Goal: Communication & Community: Answer question/provide support

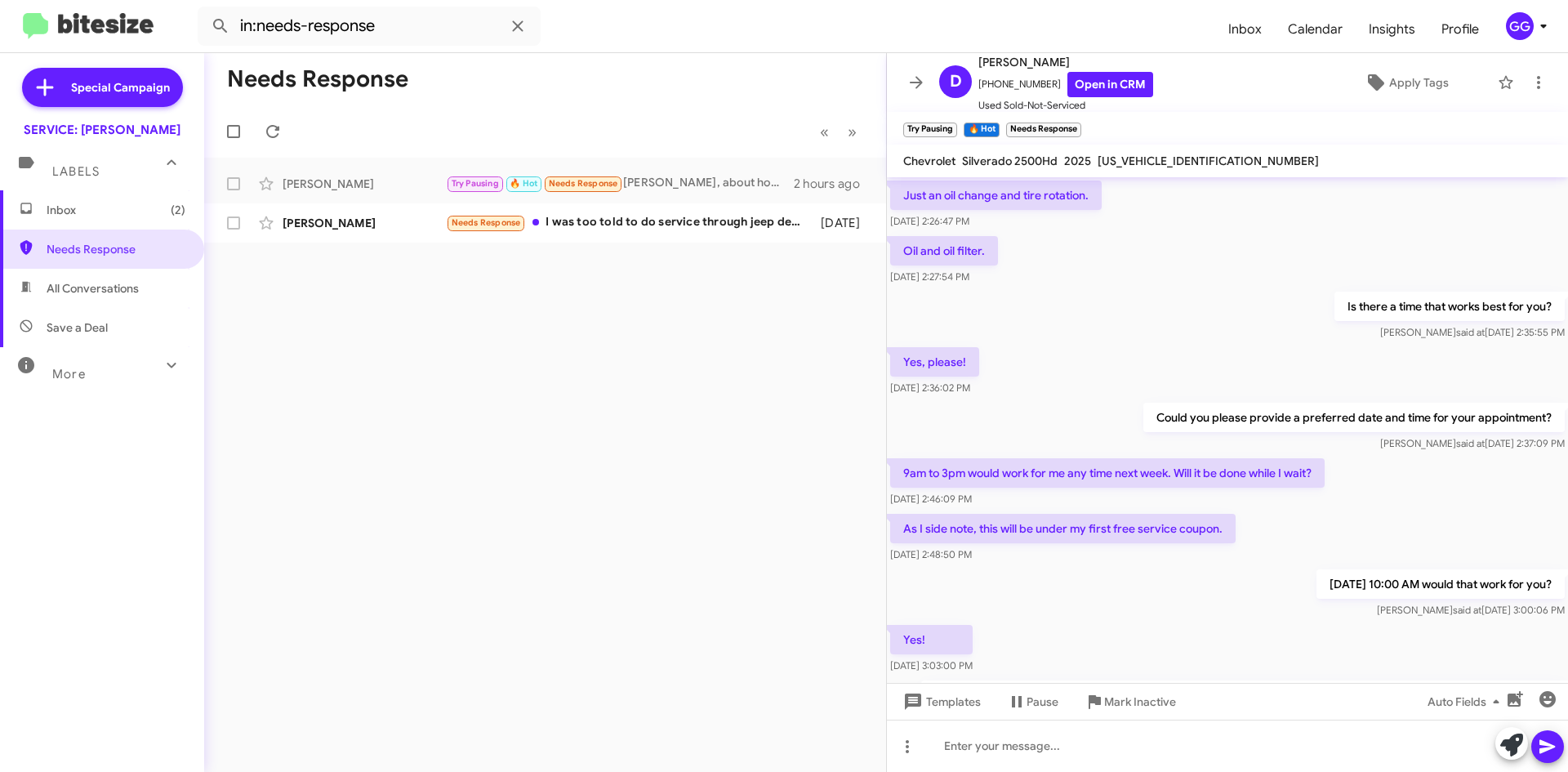
scroll to position [768, 0]
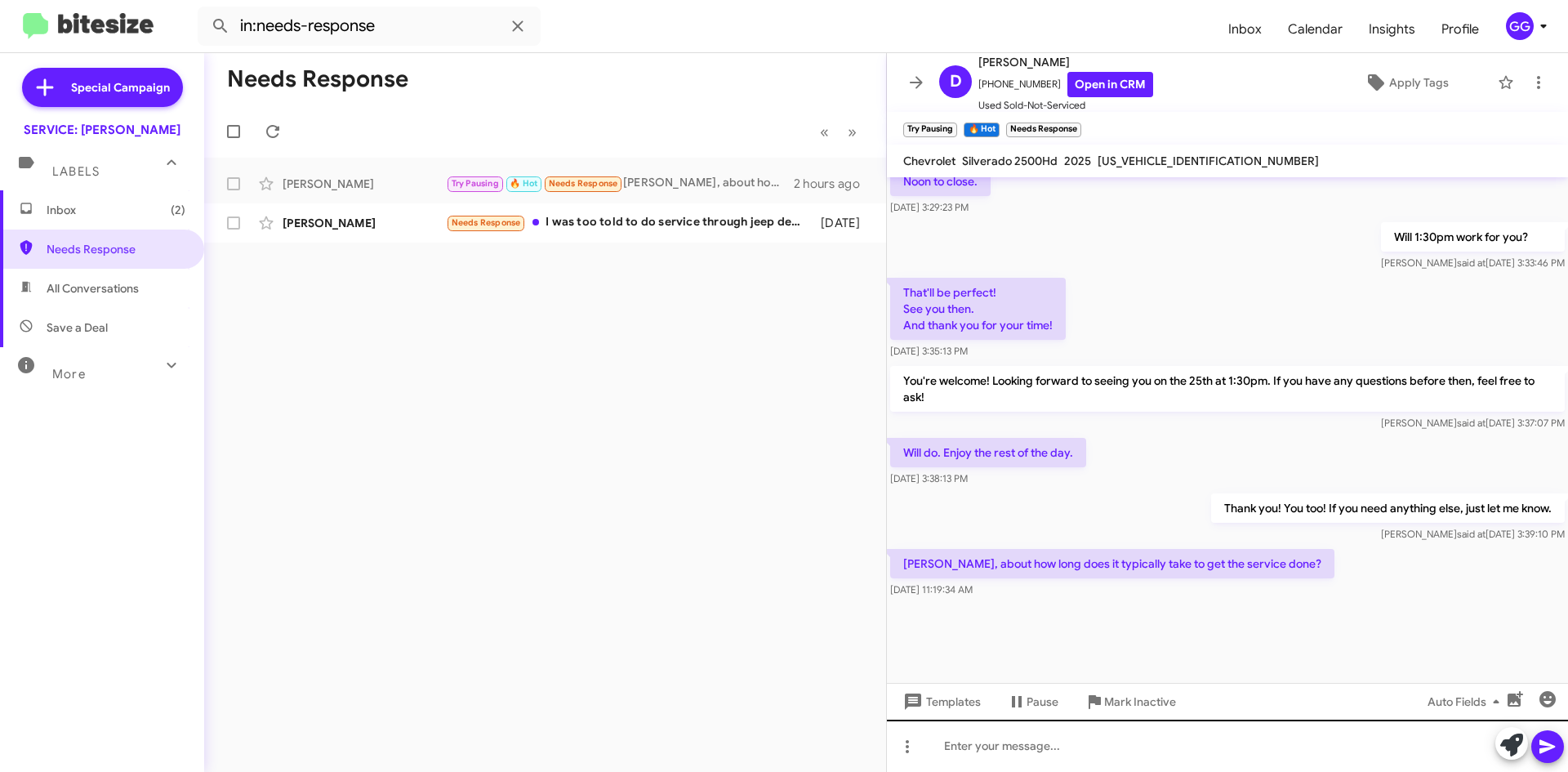
click at [987, 744] on div at bounding box center [1227, 745] width 681 height 52
click at [947, 745] on div "your service advisor Beau" at bounding box center [1227, 745] width 681 height 52
drag, startPoint x: 1131, startPoint y: 757, endPoint x: 1122, endPoint y: 760, distance: 9.5
click at [1131, 757] on div "Your service advisor Beau" at bounding box center [1227, 745] width 681 height 52
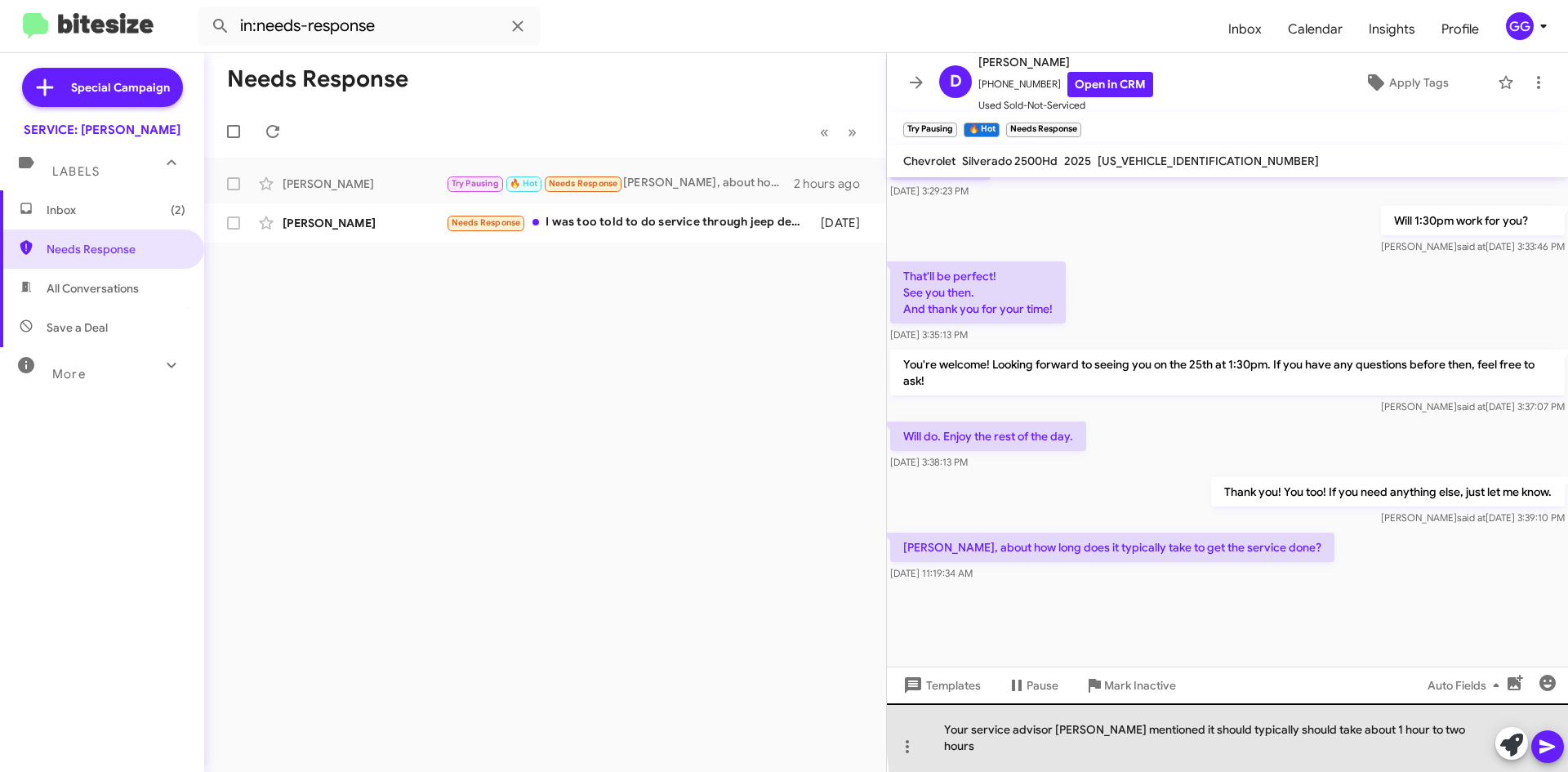
click at [1273, 743] on div "Your service advisor Beau mentioned it should typically should take about 1 hou…" at bounding box center [1227, 736] width 681 height 68
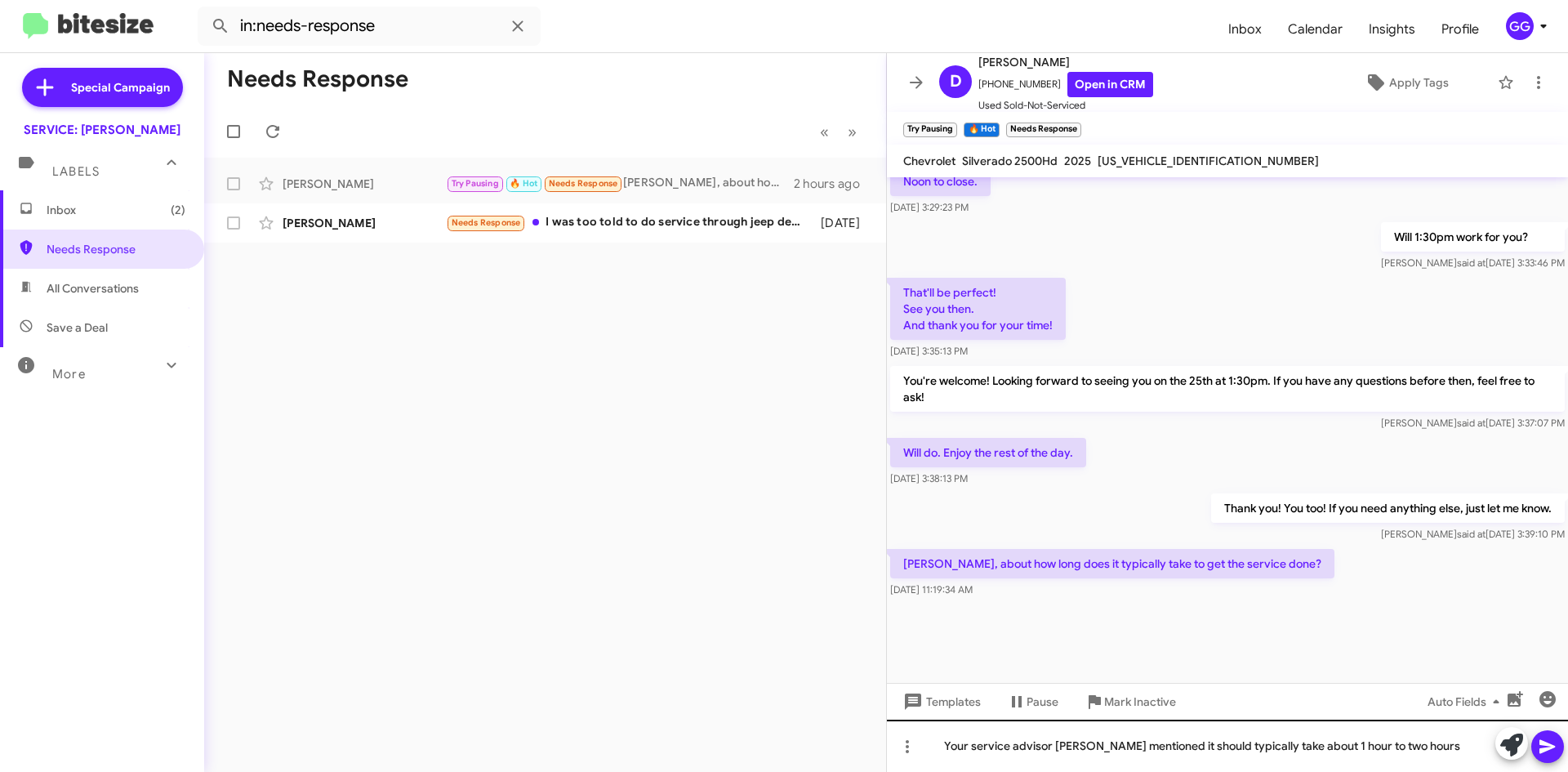
click at [1411, 750] on div "Your service advisor Beau mentioned it should typically take about 1 hour to tw…" at bounding box center [1227, 745] width 681 height 52
click at [1366, 741] on div "Your service advisor Beau mentioned it should typically take about 1 hour to tw…" at bounding box center [1227, 745] width 681 height 52
click at [1358, 747] on div "Your service advisor Beau mentioned it should typically take about 1 hour to tw…" at bounding box center [1227, 745] width 681 height 52
click at [1363, 749] on div "Your service advisor Beau mentioned it should typically take about 1 hour to tw…" at bounding box center [1227, 745] width 681 height 52
click at [1415, 755] on div "Your service advisor Beau mentioned it should typically take about 1 hour to 2 …" at bounding box center [1227, 745] width 681 height 52
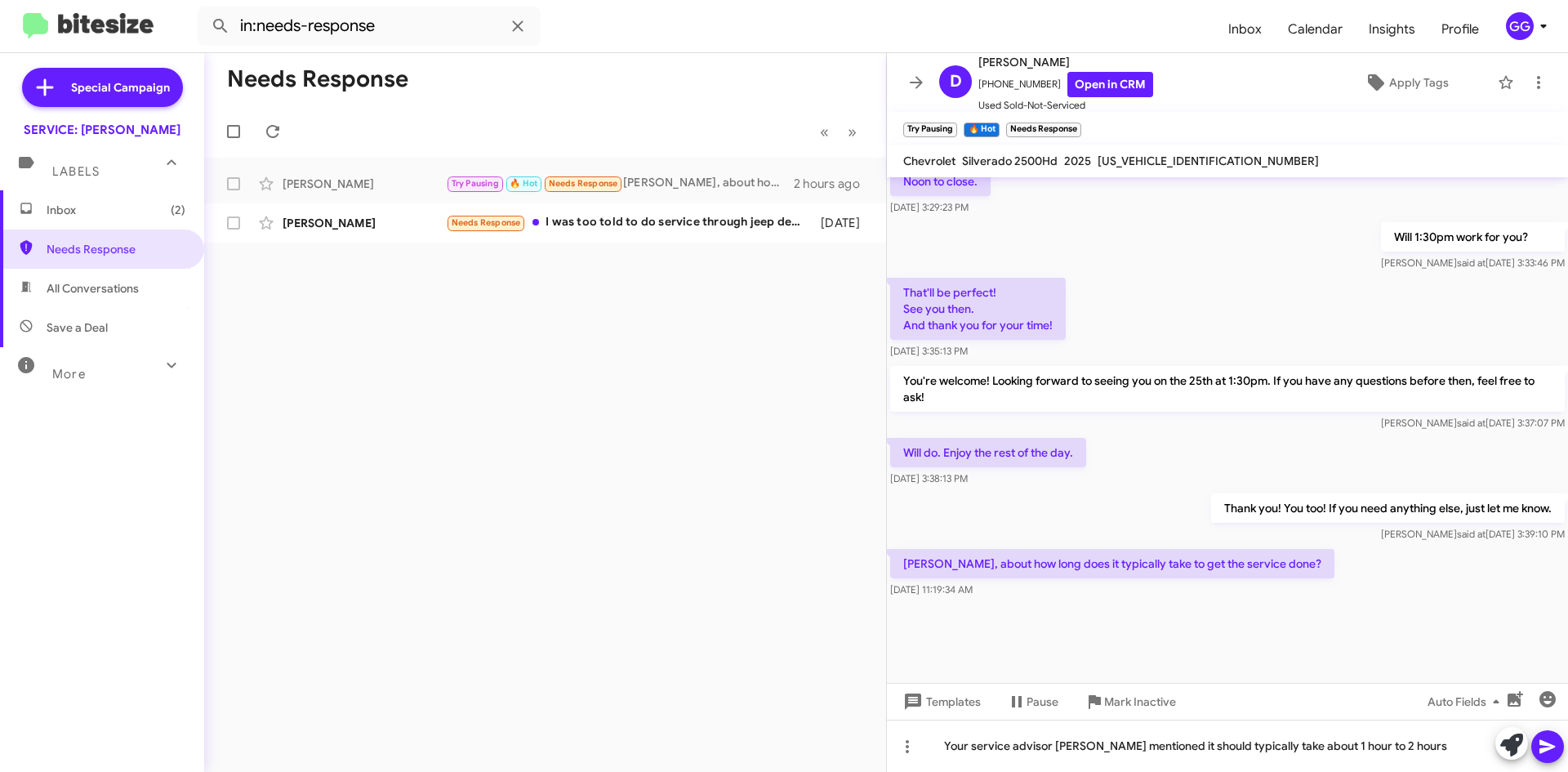
click at [1548, 744] on icon at bounding box center [1547, 747] width 15 height 14
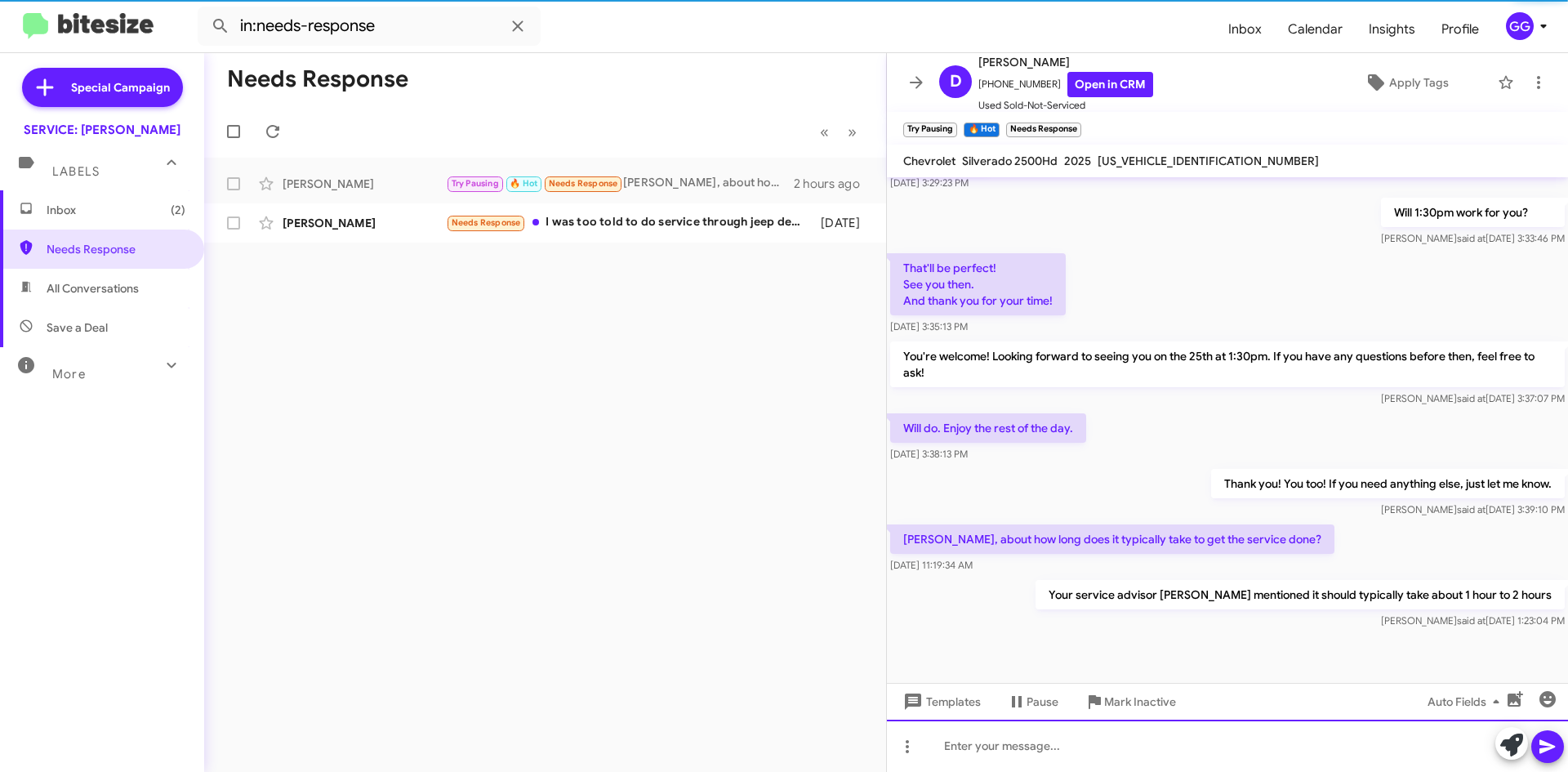
scroll to position [1099, 0]
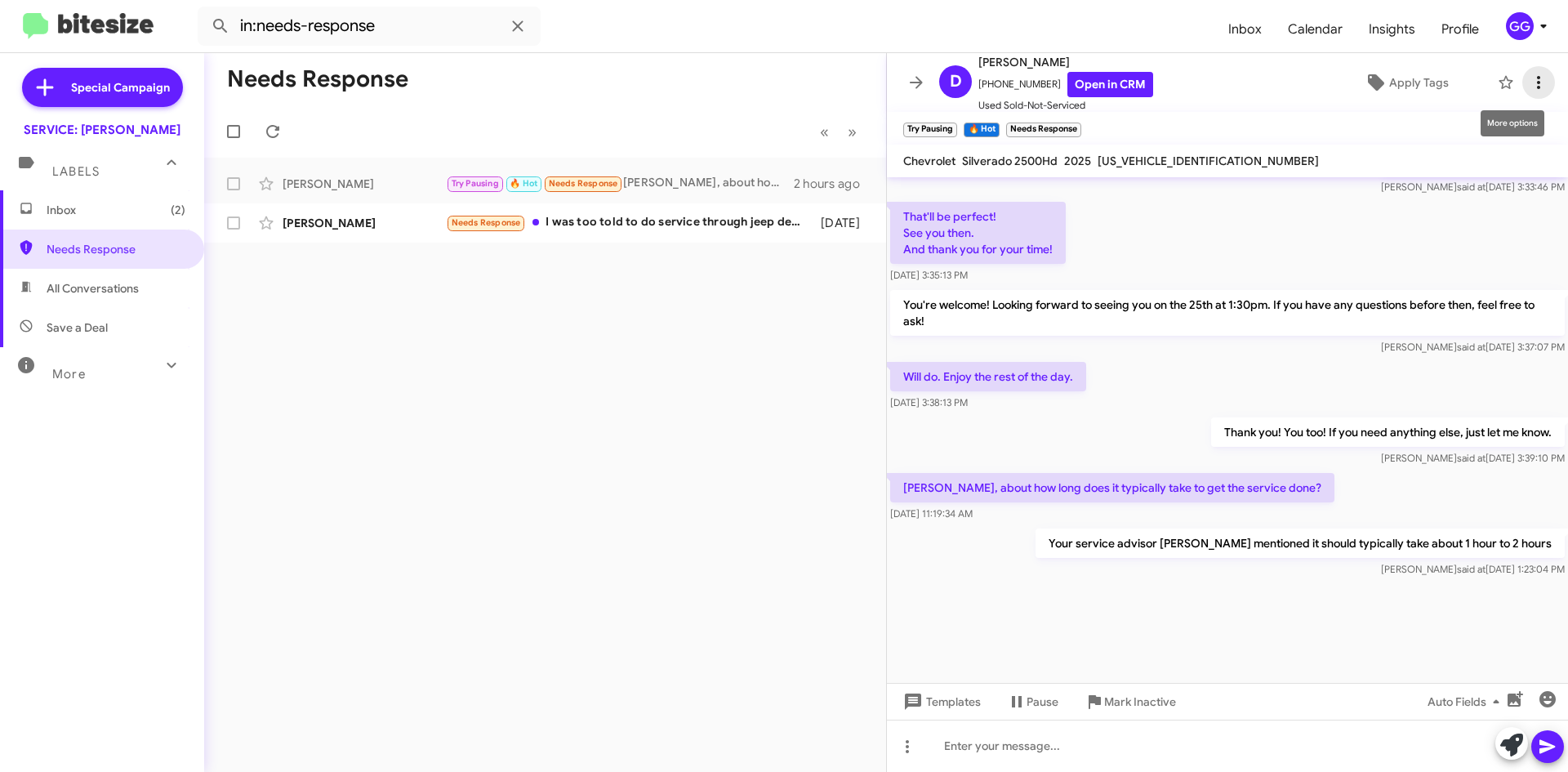
click at [1537, 82] on icon at bounding box center [1539, 82] width 4 height 13
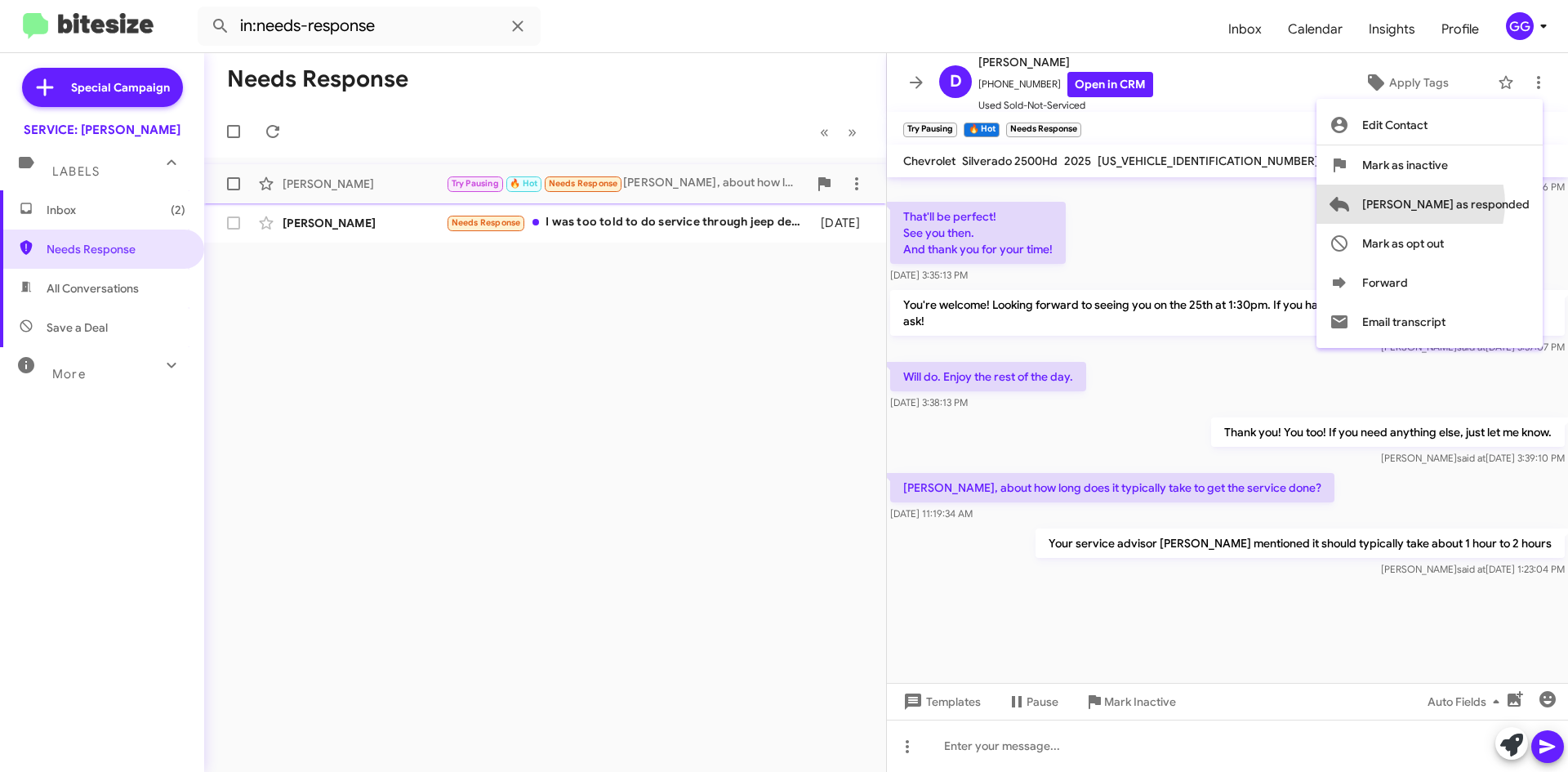
click at [1476, 204] on span "Mark as responded" at bounding box center [1445, 204] width 167 height 39
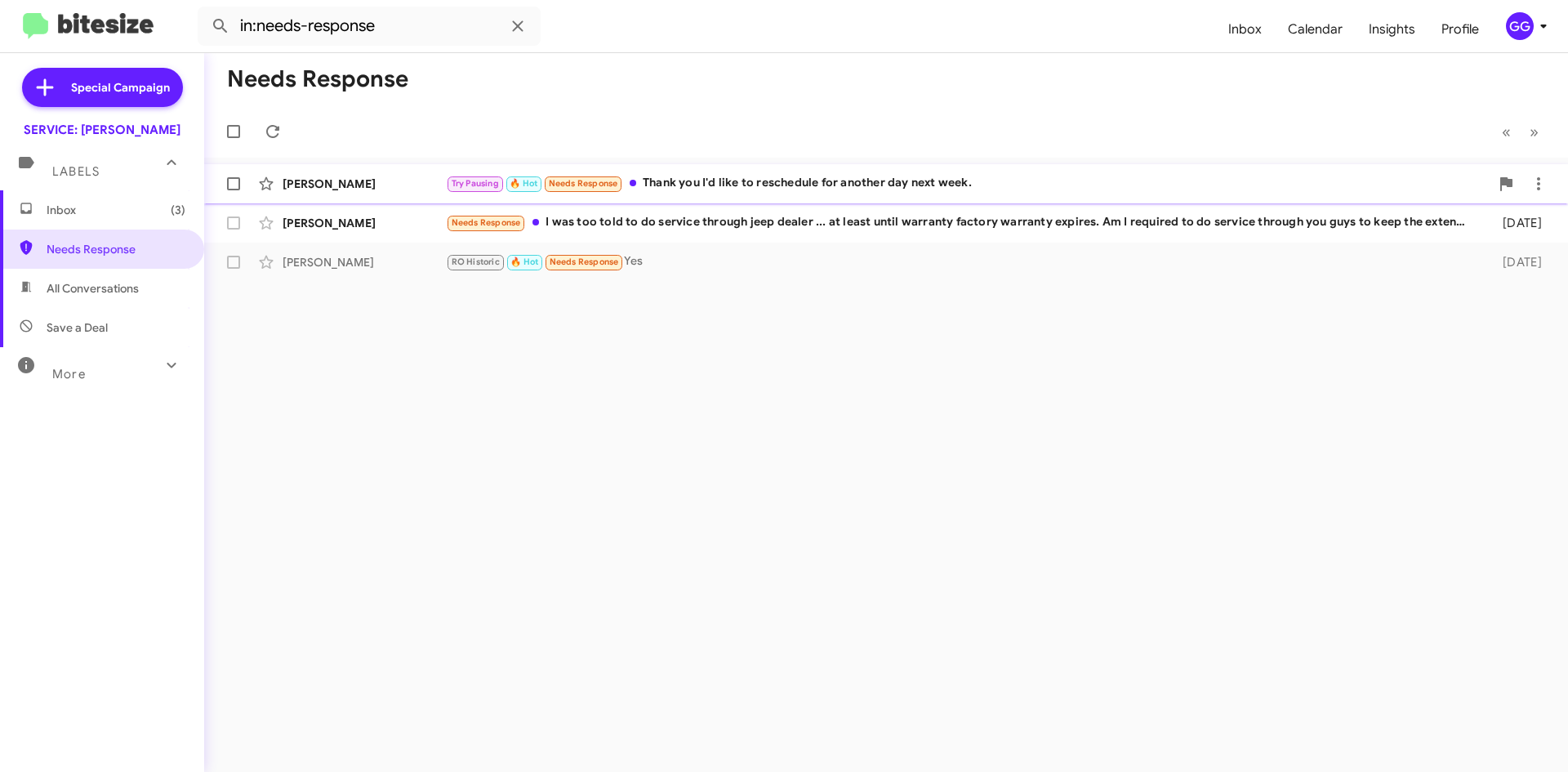
click at [1023, 186] on div "Try Pausing 🔥 Hot Needs Response Thank you I'd like to reschedule for another d…" at bounding box center [967, 183] width 1043 height 19
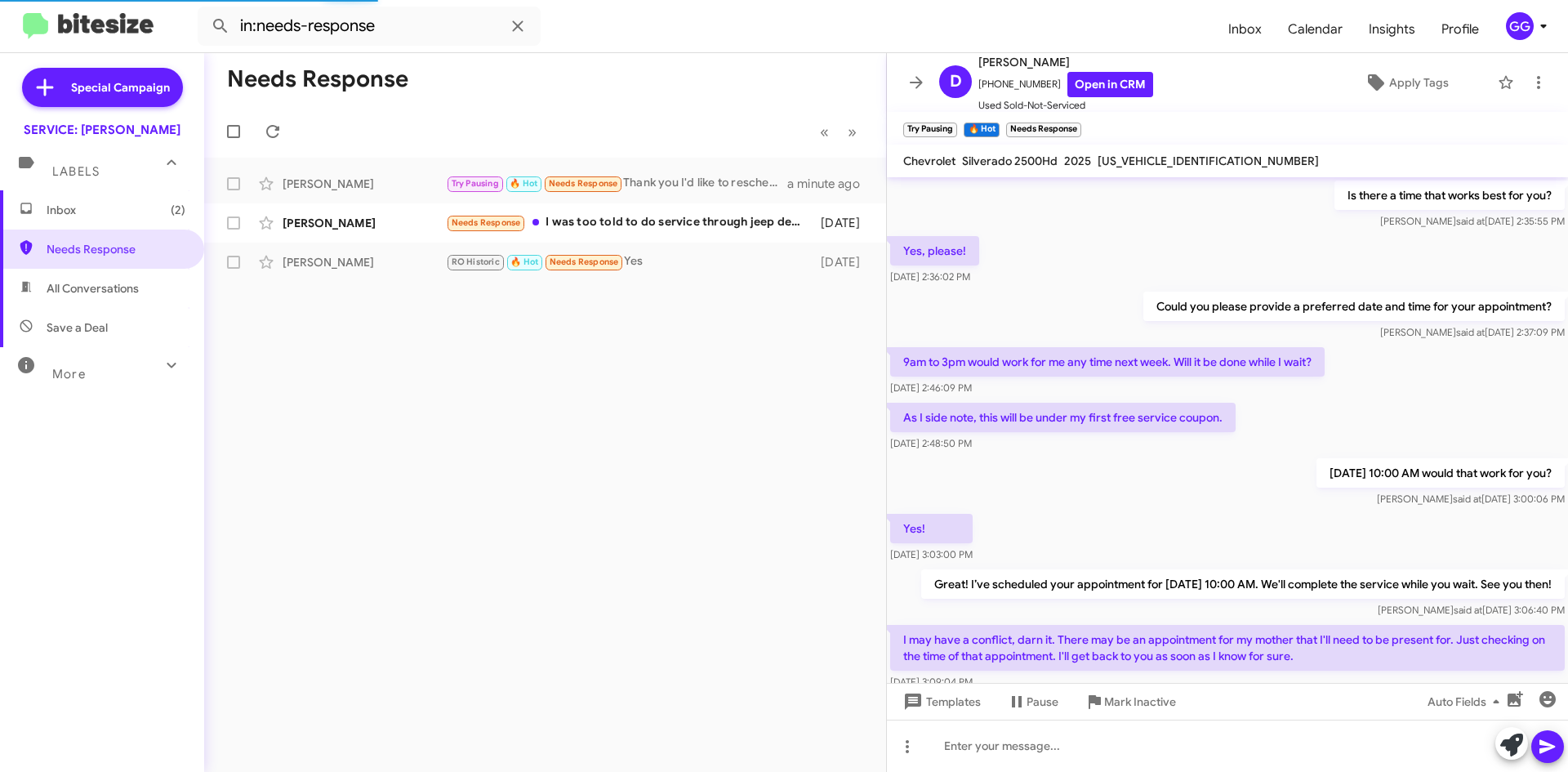
scroll to position [784, 0]
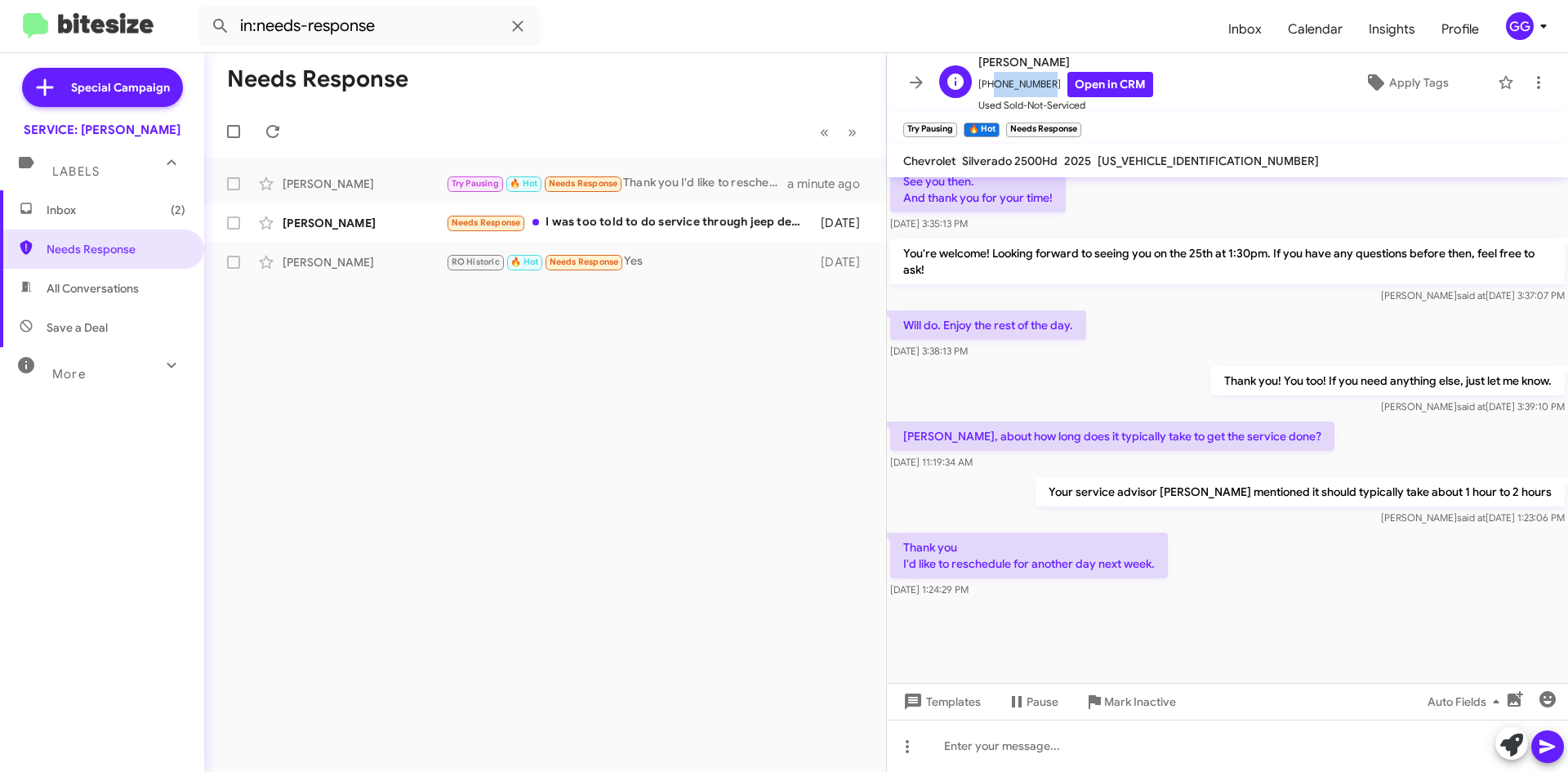
drag, startPoint x: 1041, startPoint y: 80, endPoint x: 988, endPoint y: 84, distance: 53.2
click at [988, 84] on span "+17196489242 Open in CRM" at bounding box center [1065, 84] width 174 height 25
copy span "7196489242"
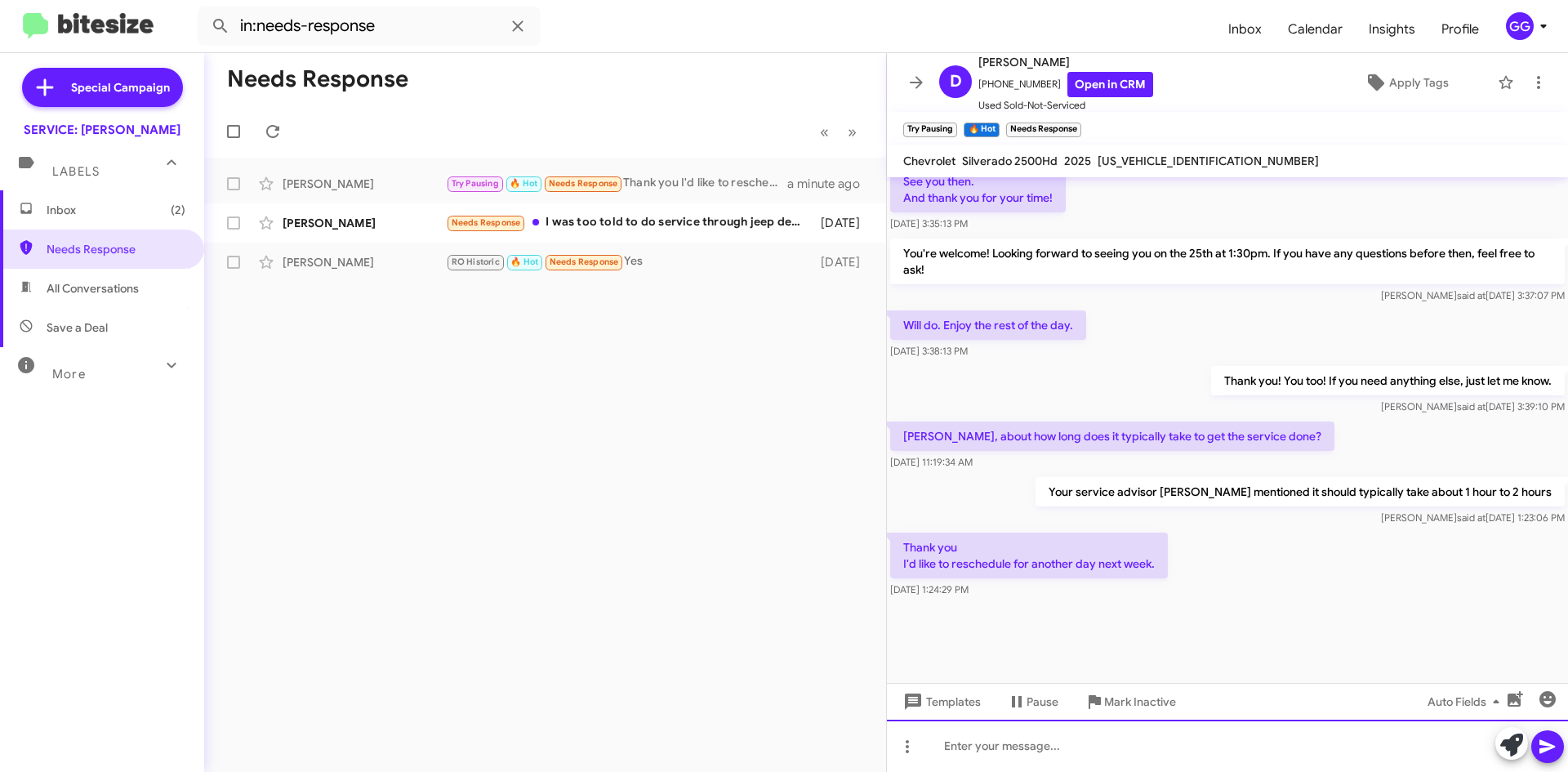
click at [1030, 744] on div at bounding box center [1227, 745] width 681 height 52
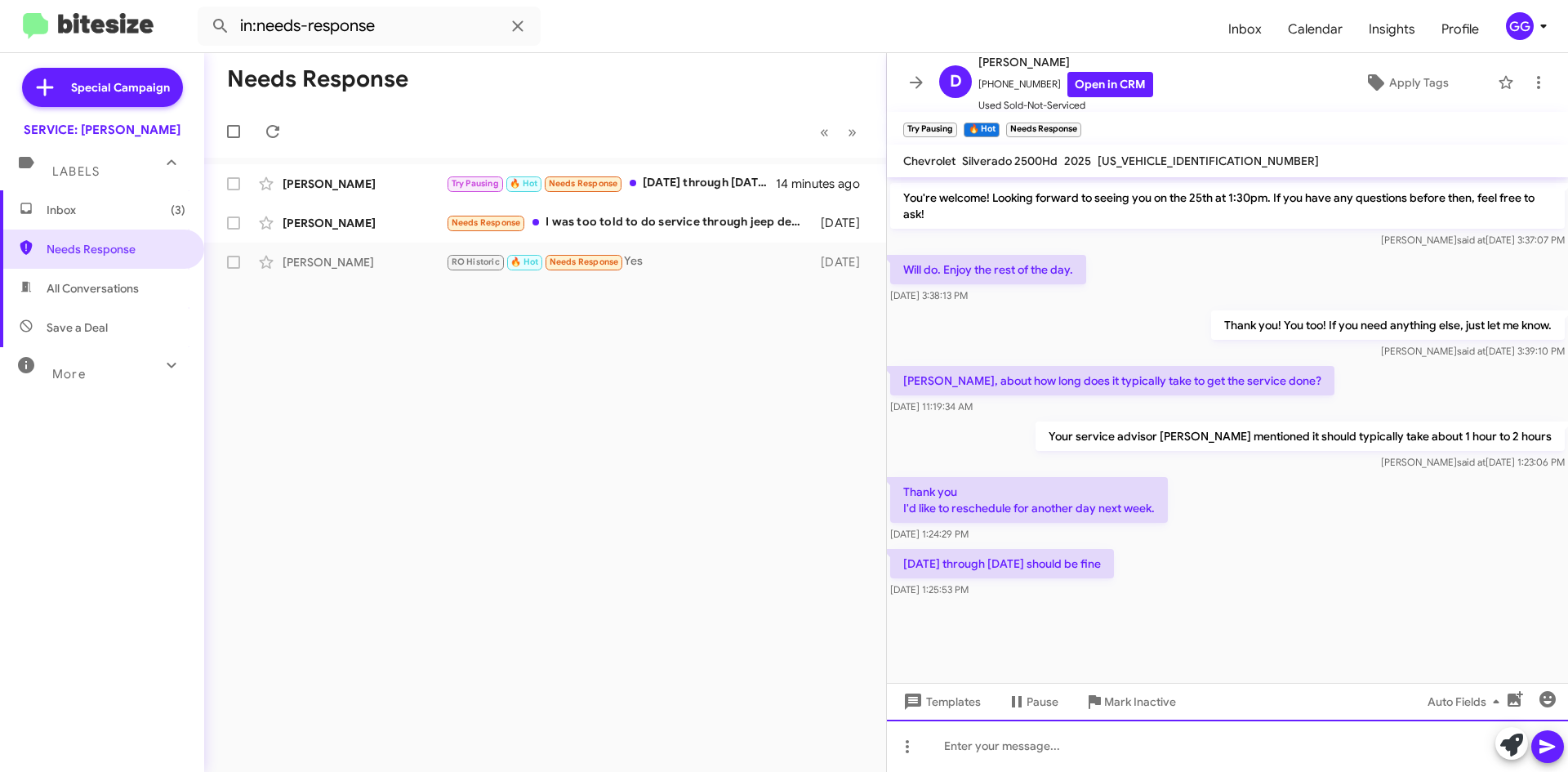
click at [977, 766] on div at bounding box center [1227, 745] width 681 height 52
click at [985, 746] on div at bounding box center [1227, 745] width 681 height 52
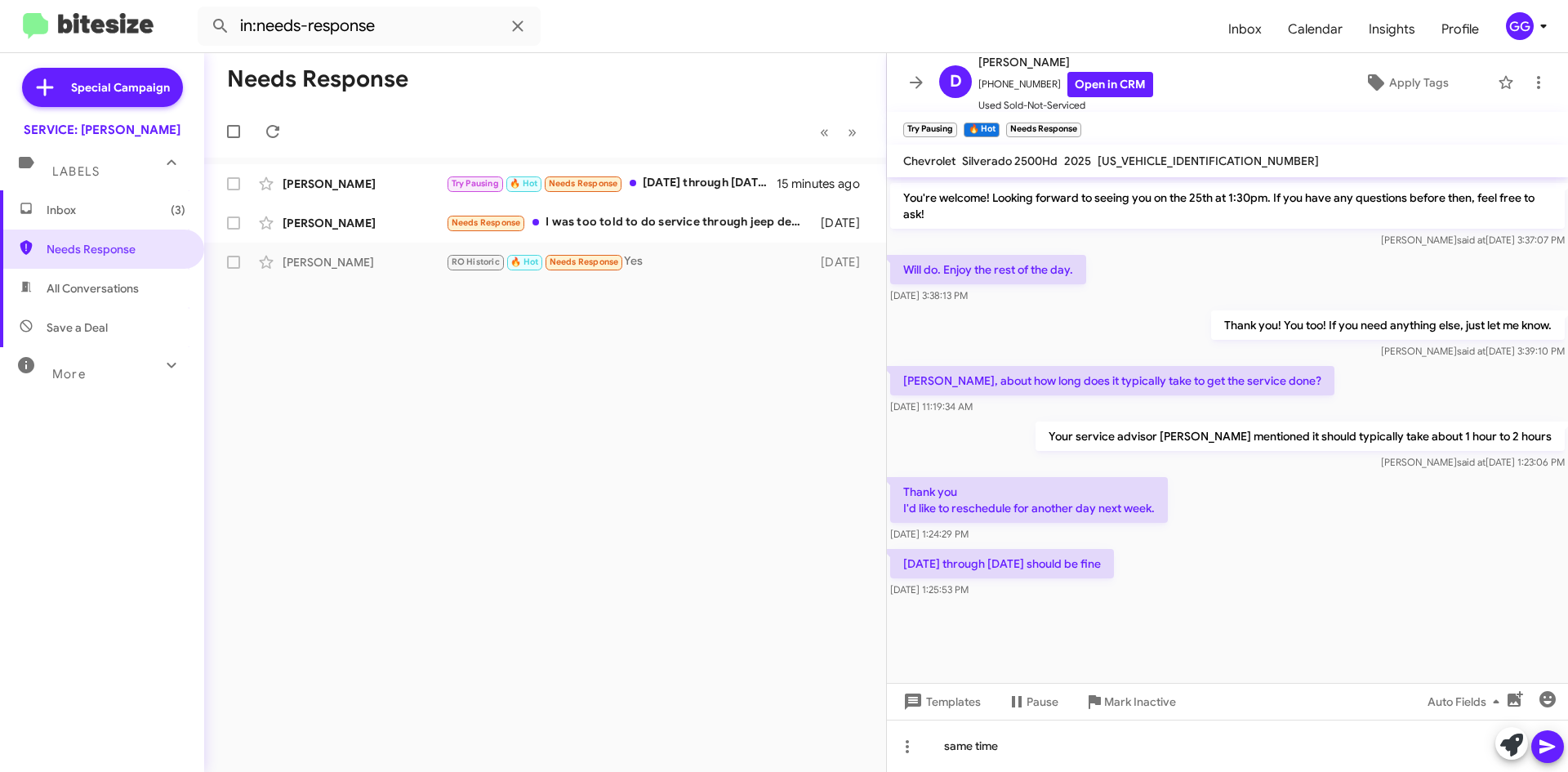
click at [1554, 752] on icon at bounding box center [1548, 746] width 20 height 20
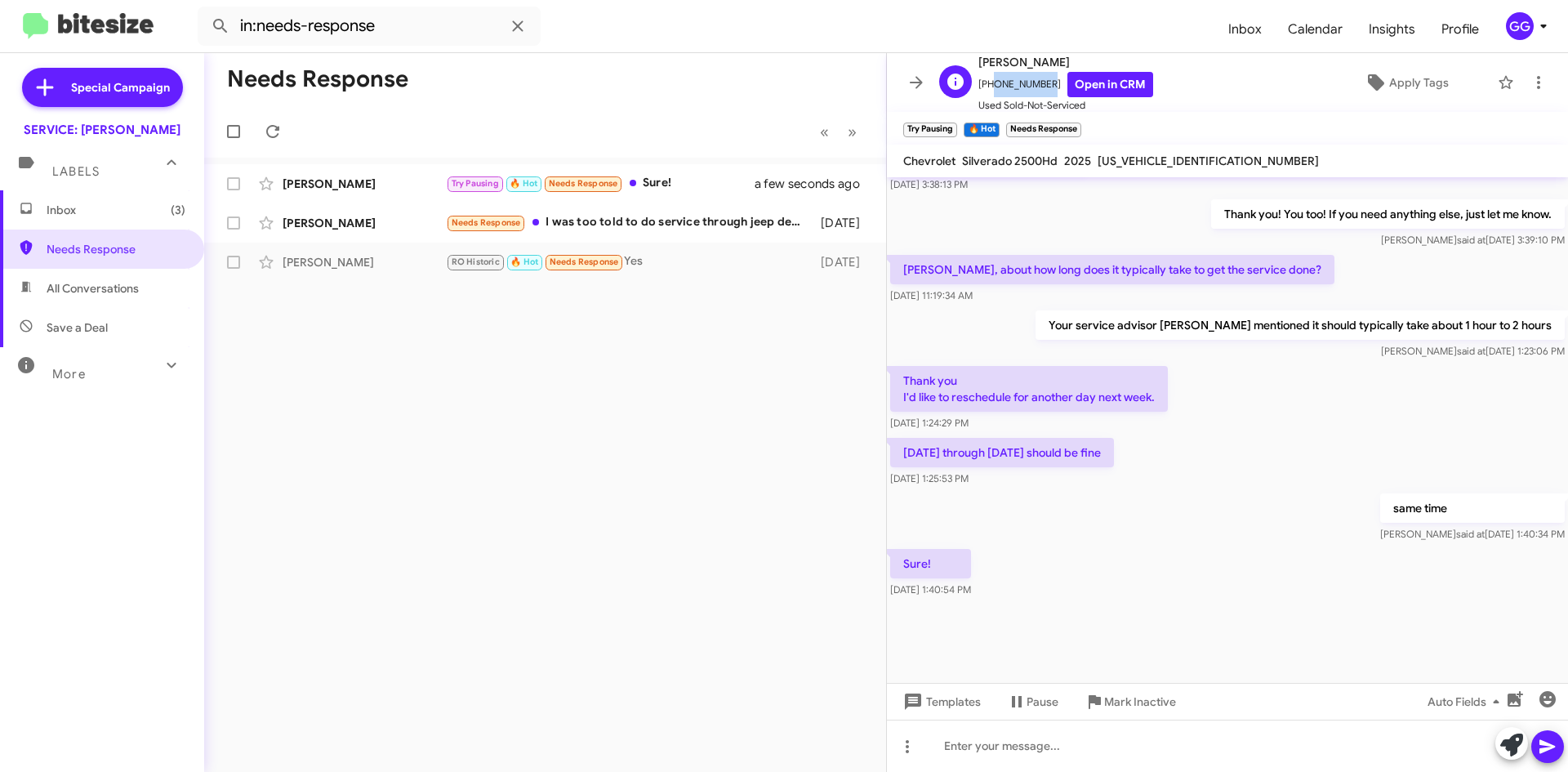
drag, startPoint x: 1040, startPoint y: 81, endPoint x: 988, endPoint y: 84, distance: 52.1
click at [988, 84] on span "+17196489242 Open in CRM" at bounding box center [1065, 84] width 174 height 25
copy span "7196489242"
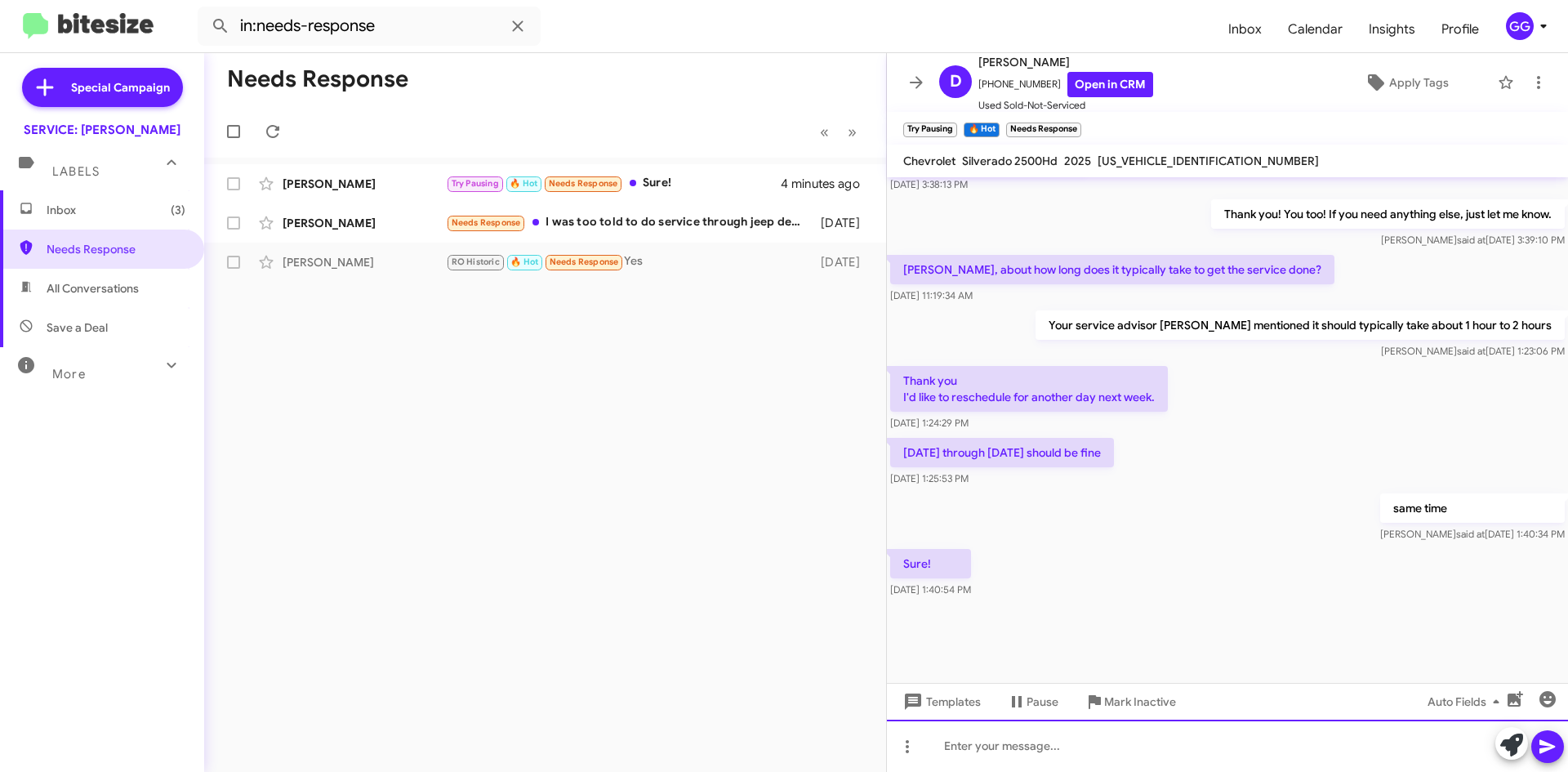
click at [982, 743] on div at bounding box center [1227, 745] width 681 height 52
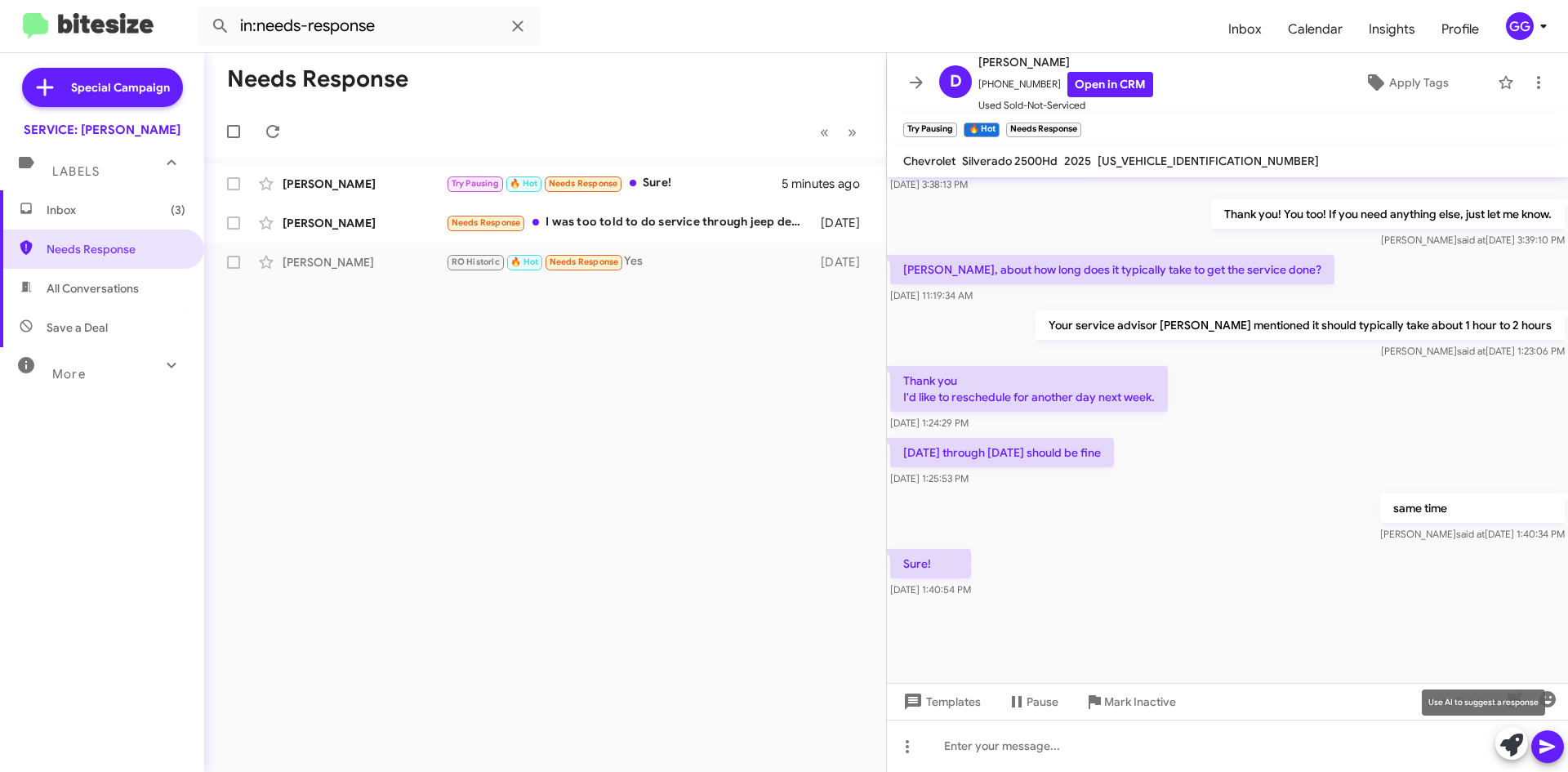
click at [1512, 740] on icon at bounding box center [1512, 744] width 23 height 23
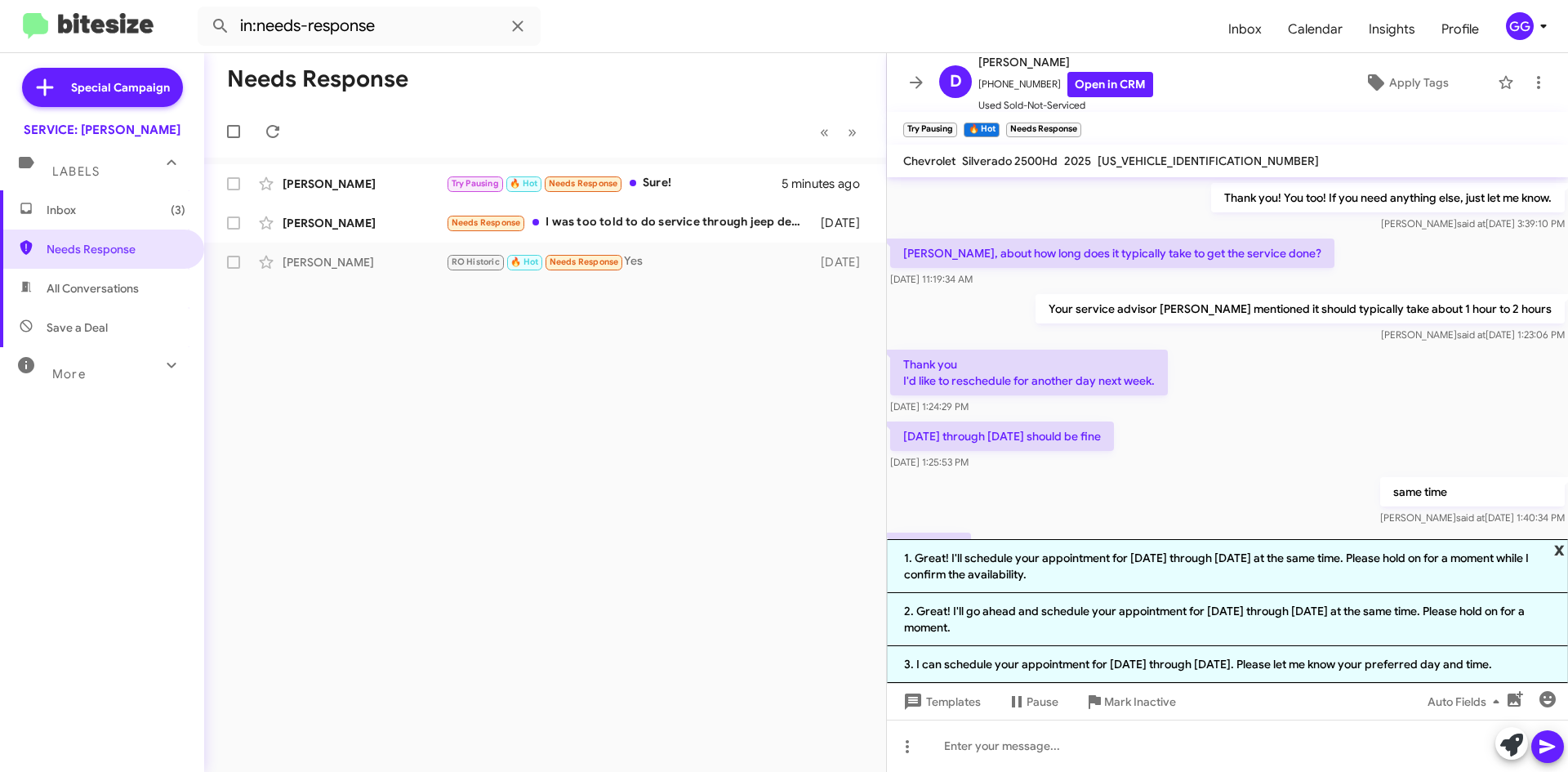
click at [1560, 546] on span "x" at bounding box center [1559, 549] width 11 height 20
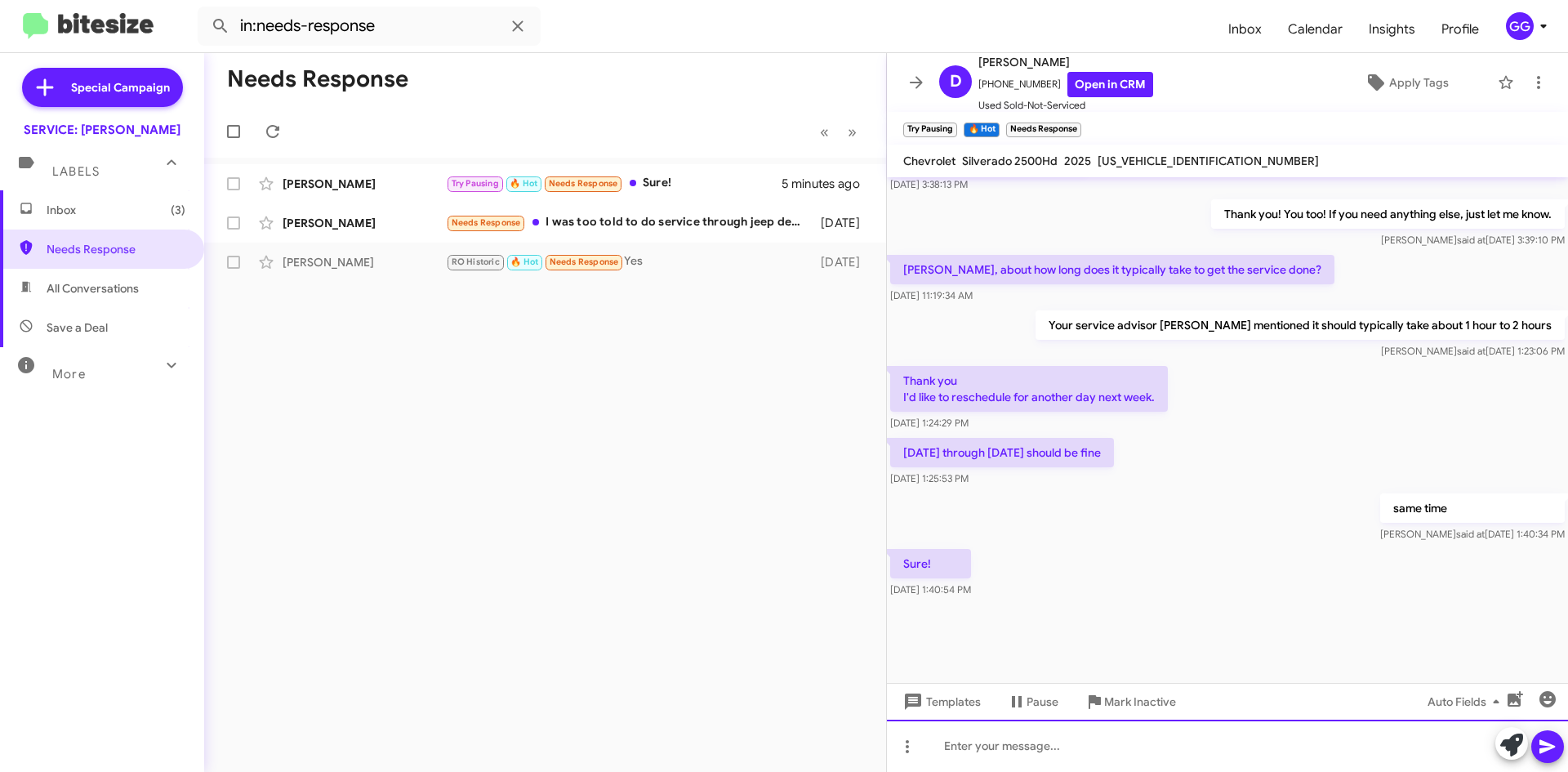
click at [1196, 736] on div at bounding box center [1227, 745] width 681 height 52
click at [992, 754] on div at bounding box center [1227, 745] width 681 height 52
click at [1073, 763] on div at bounding box center [1227, 745] width 681 height 52
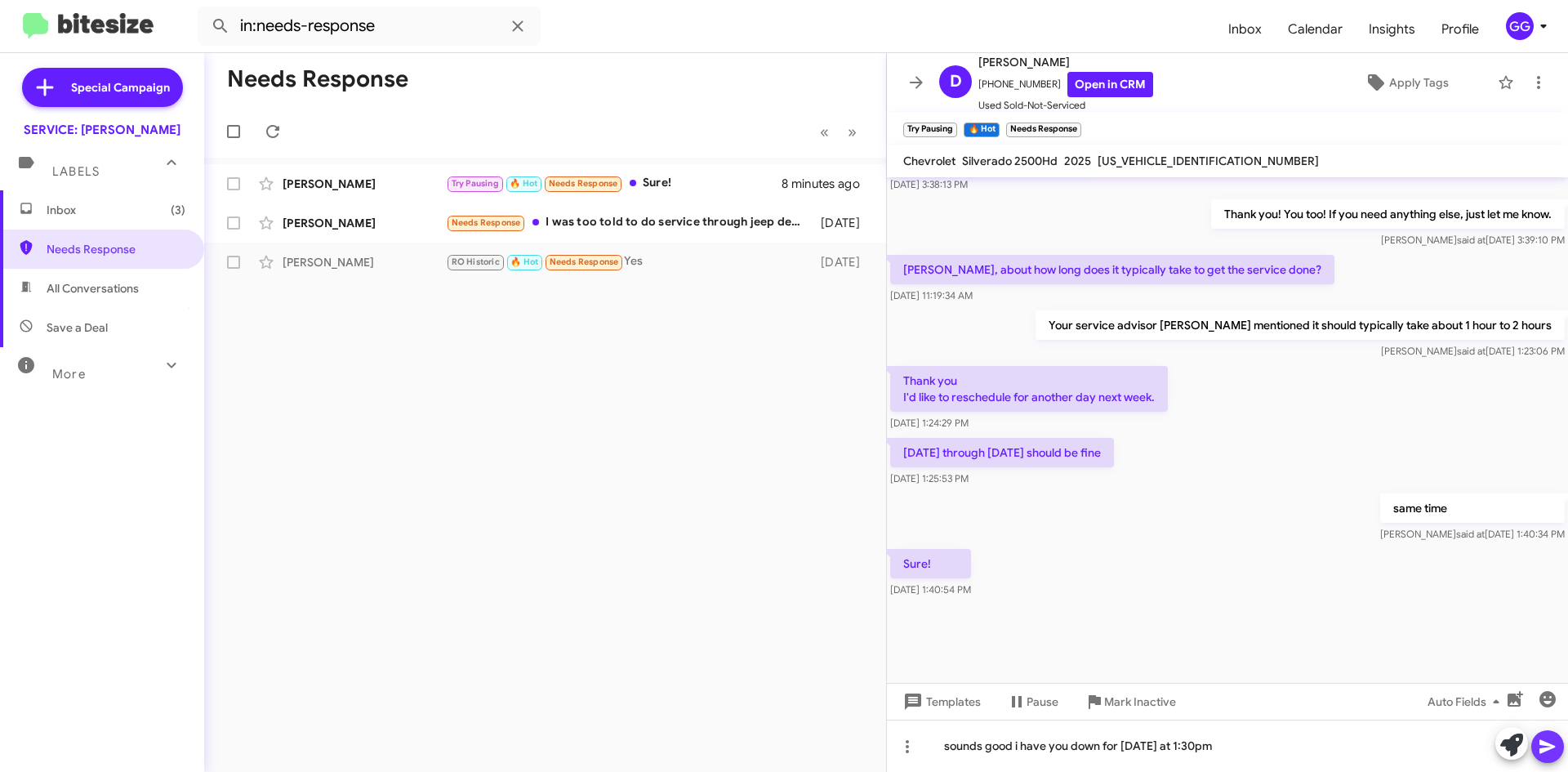
click at [1548, 741] on icon at bounding box center [1548, 746] width 20 height 20
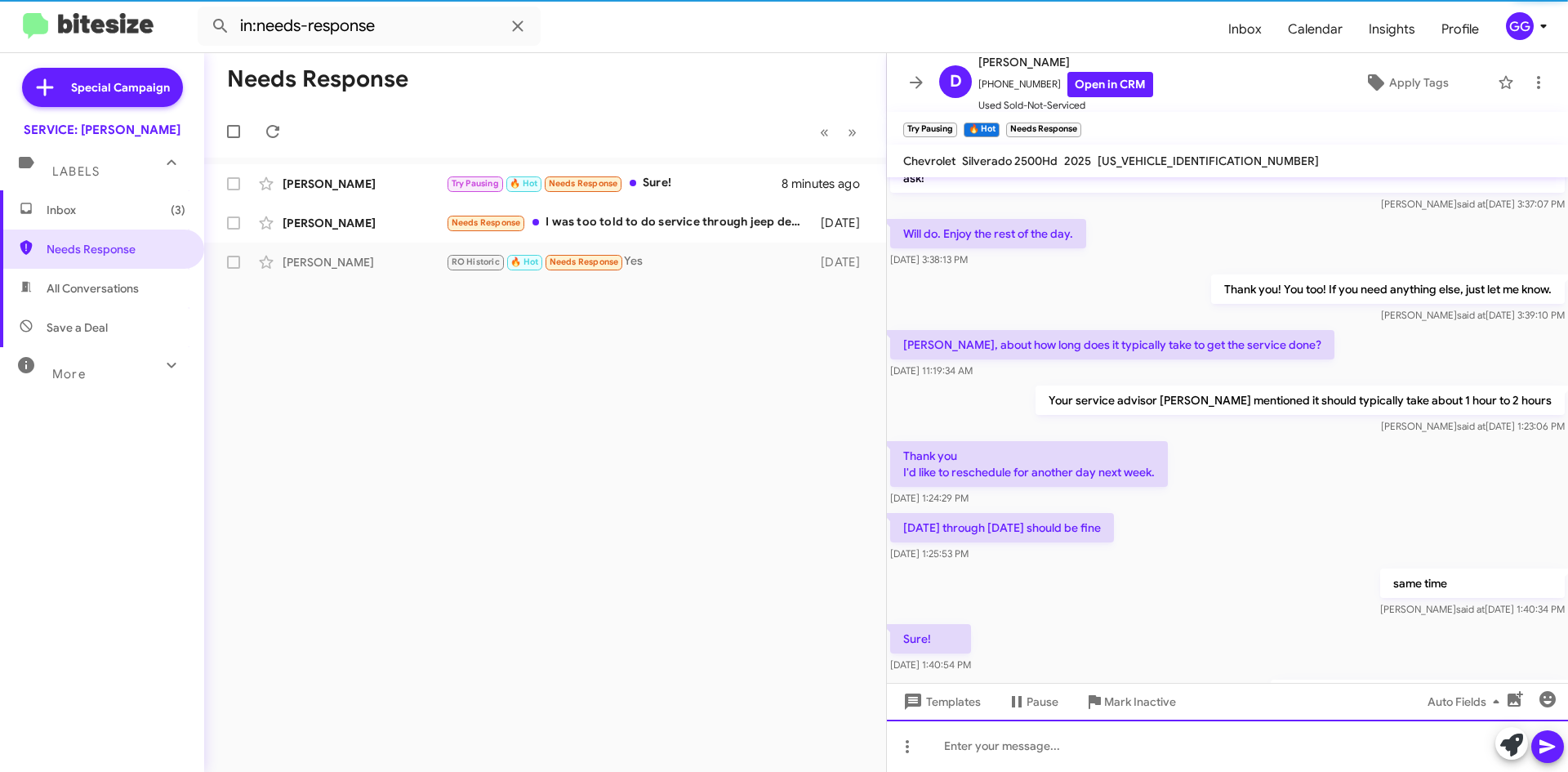
scroll to position [1413, 0]
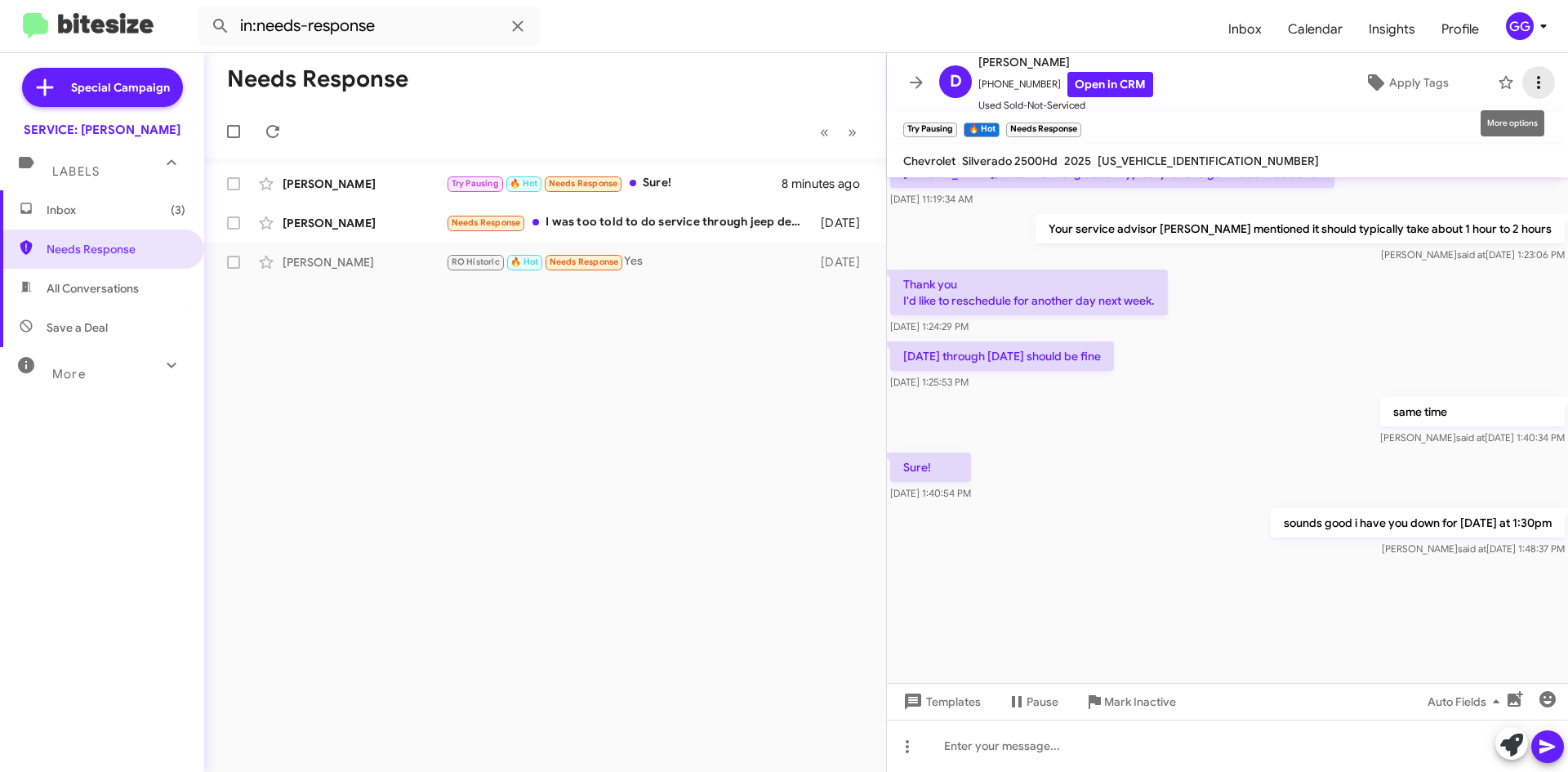
click at [1529, 81] on icon at bounding box center [1539, 83] width 20 height 20
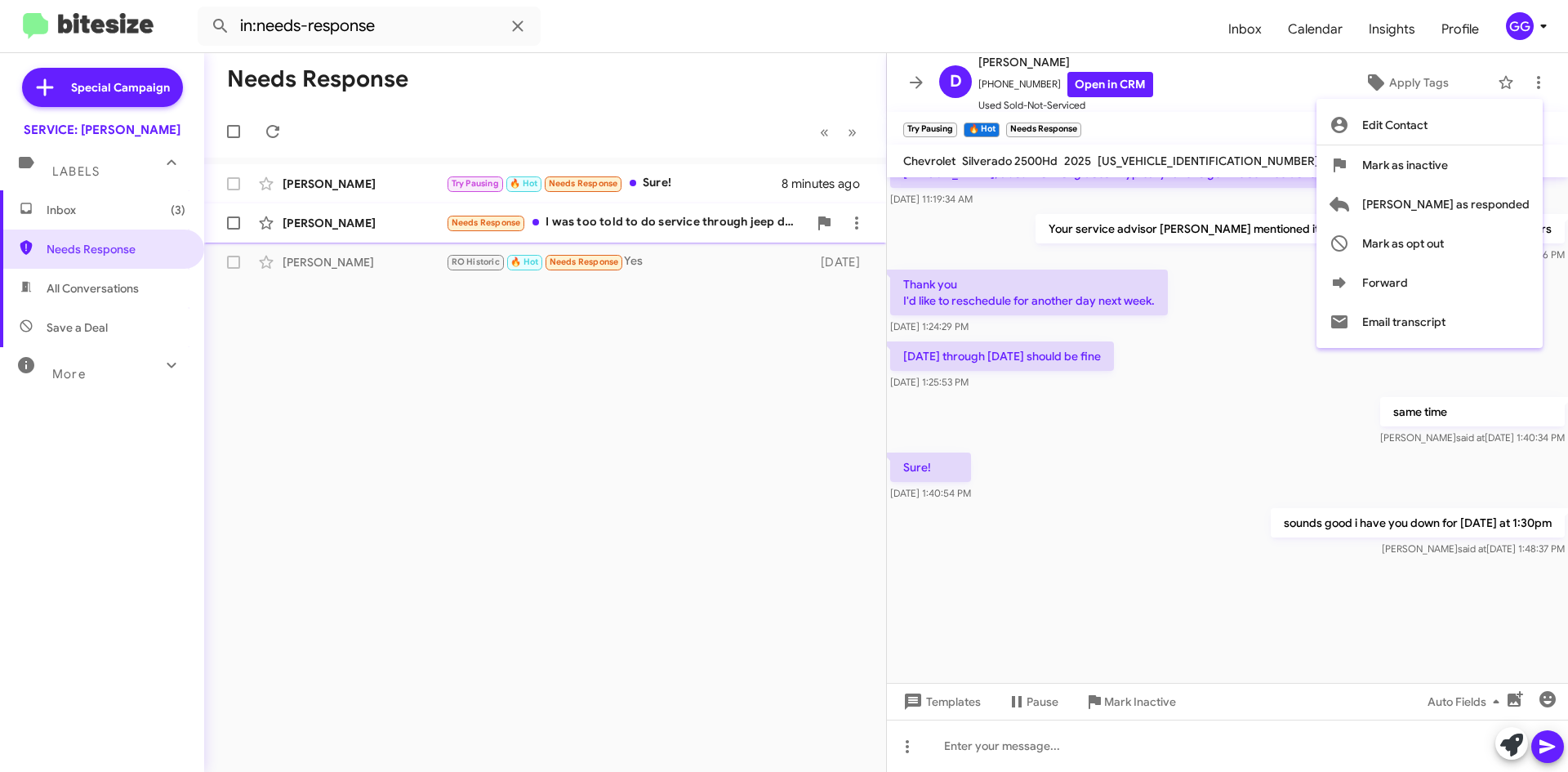
click at [1483, 205] on span "Mark as responded" at bounding box center [1445, 204] width 167 height 39
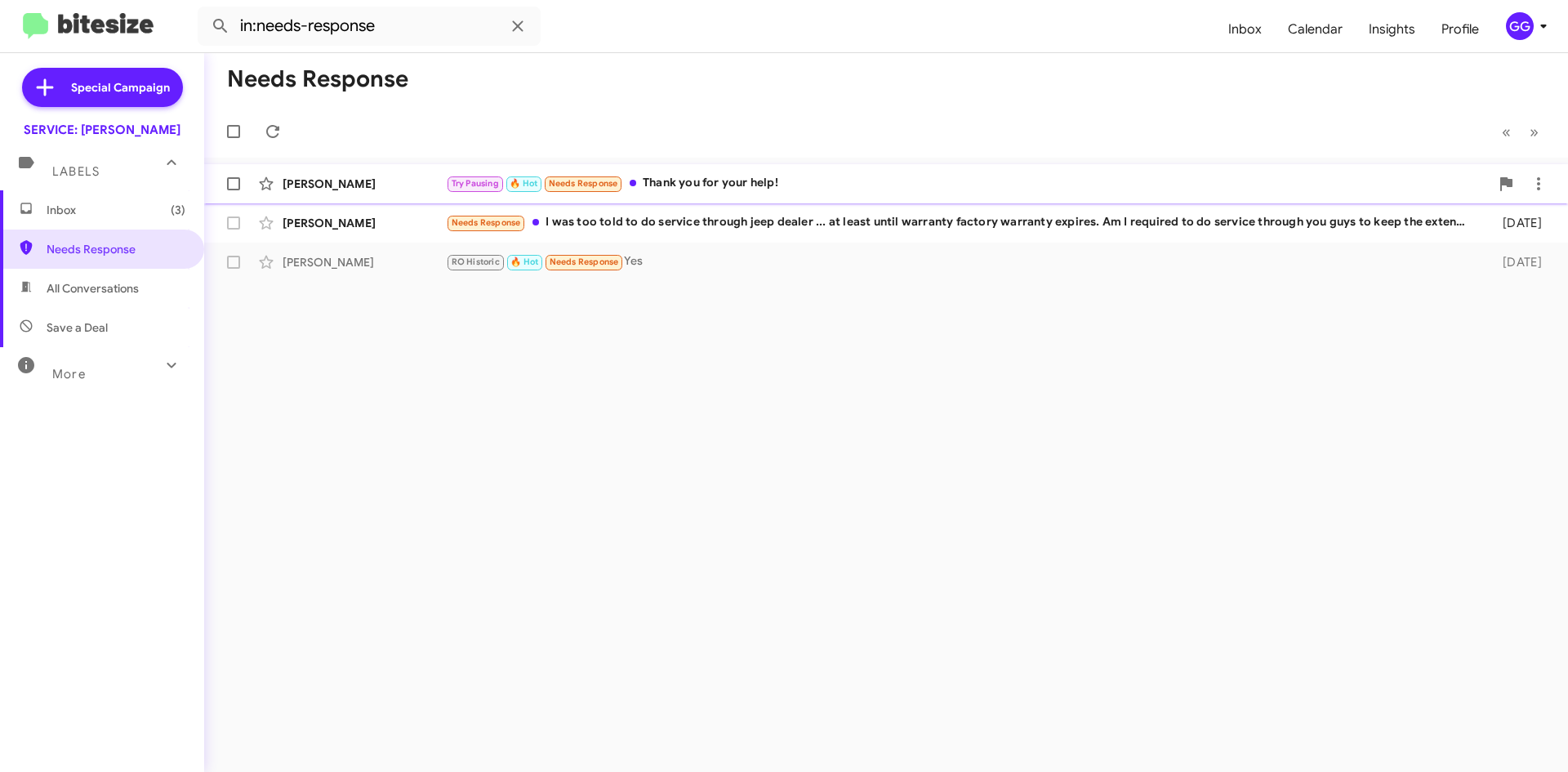
click at [790, 189] on div "Try Pausing 🔥 Hot Needs Response Thank you for your help!" at bounding box center [967, 183] width 1043 height 19
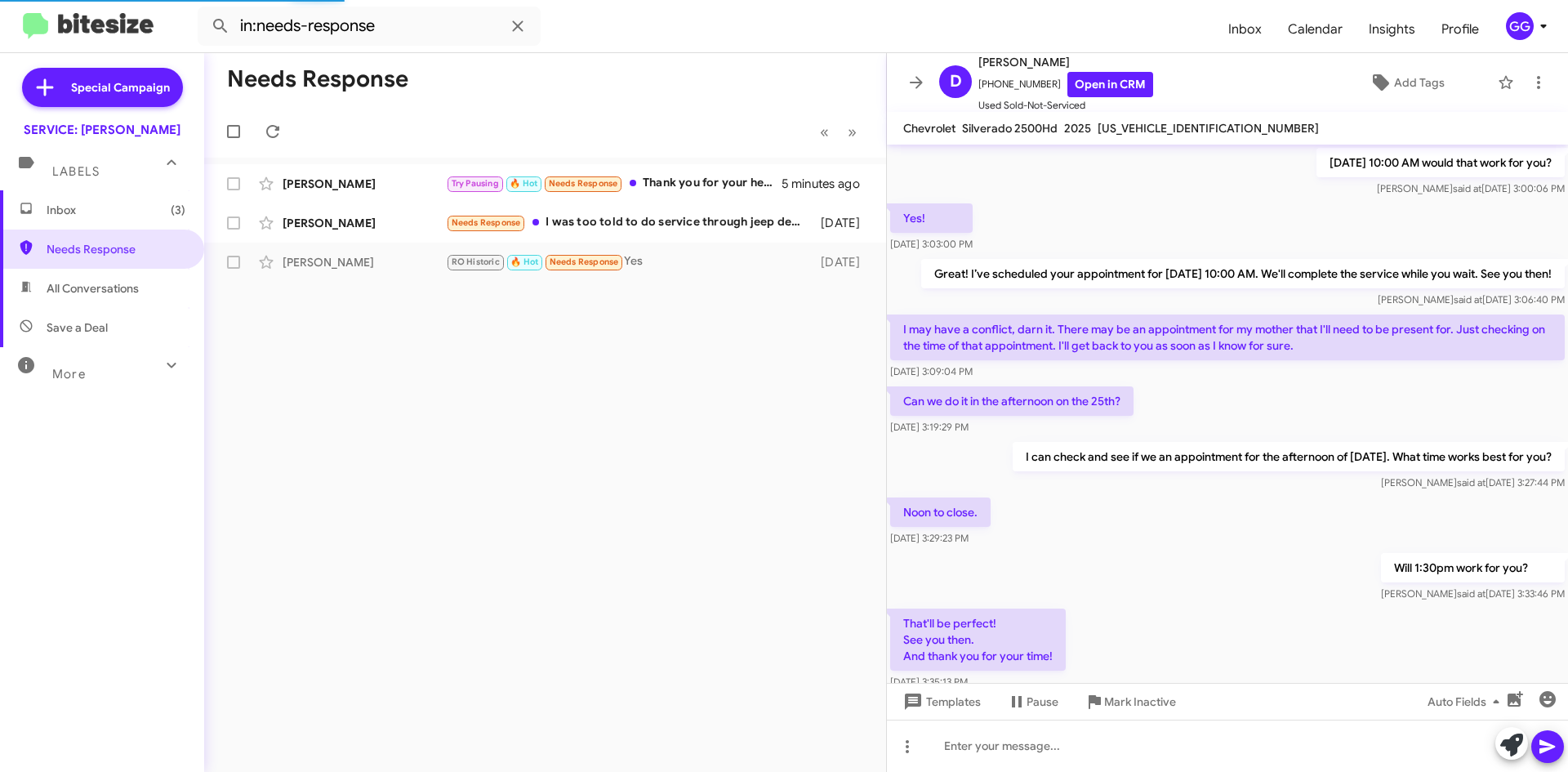
scroll to position [752, 0]
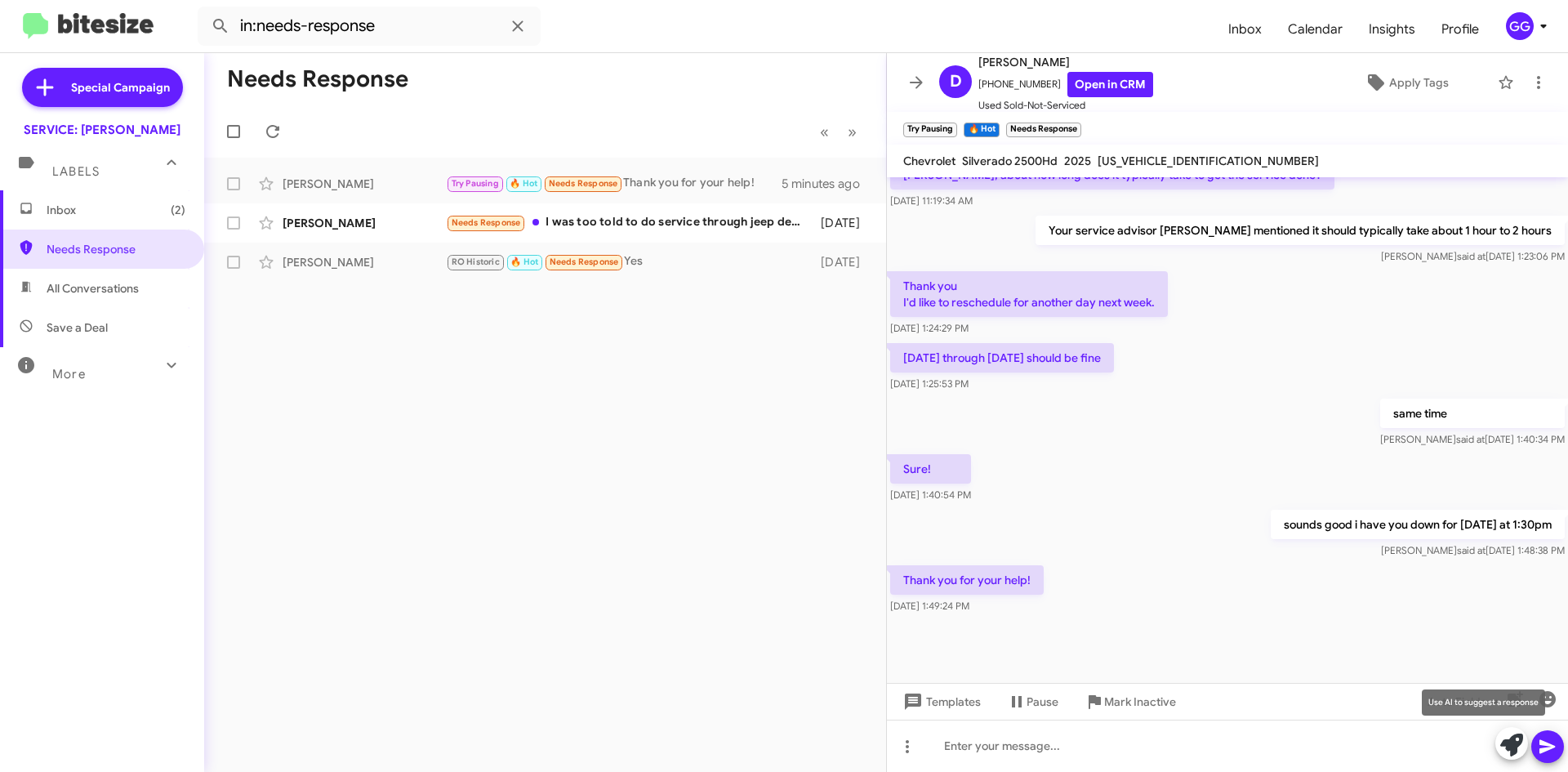
click at [1500, 741] on icon at bounding box center [1512, 744] width 23 height 23
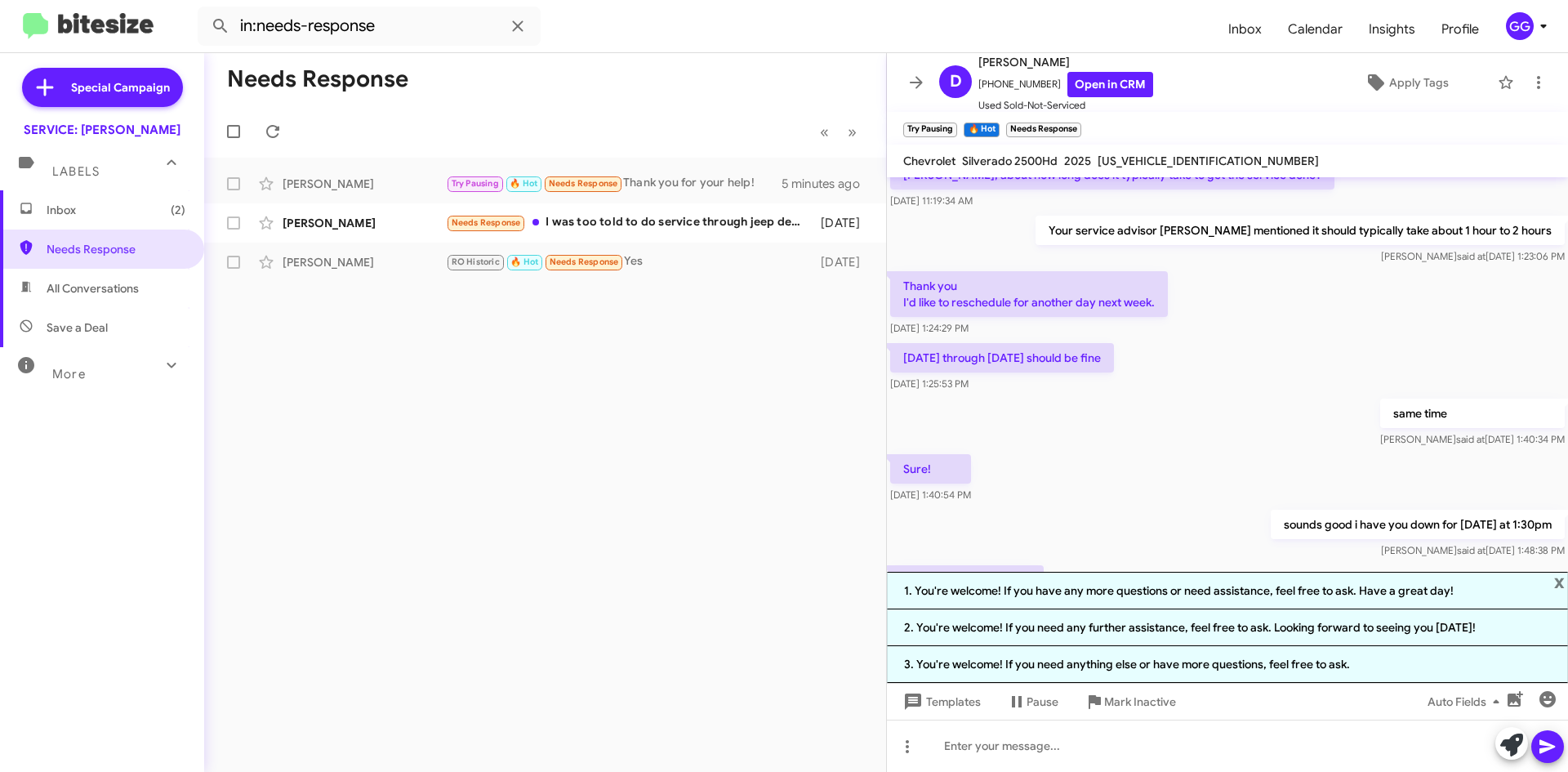
click at [1400, 591] on li "1. You're welcome! If you have any more questions or need assistance, feel free…" at bounding box center [1227, 591] width 681 height 37
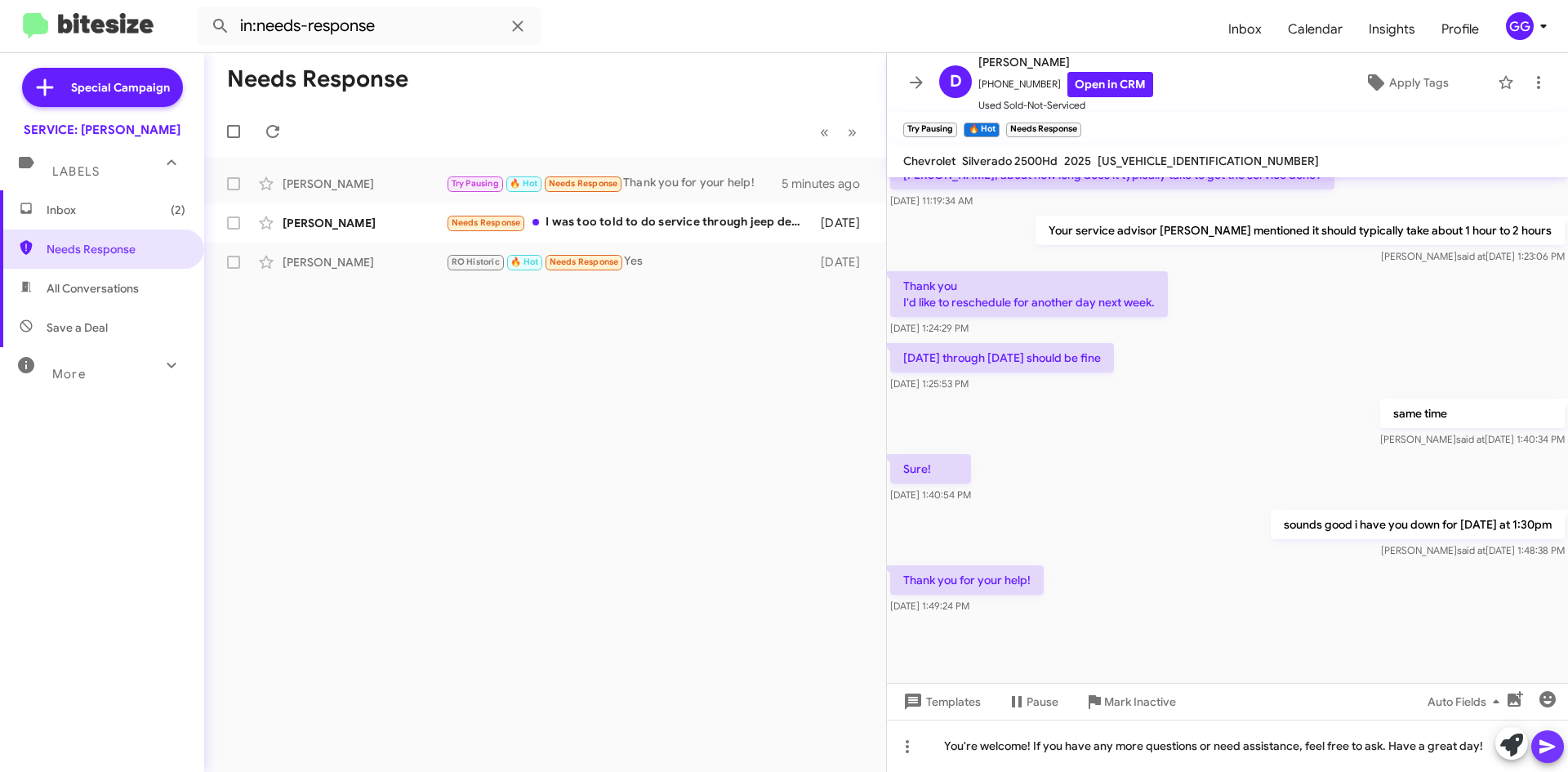
click at [1550, 751] on icon at bounding box center [1548, 746] width 20 height 20
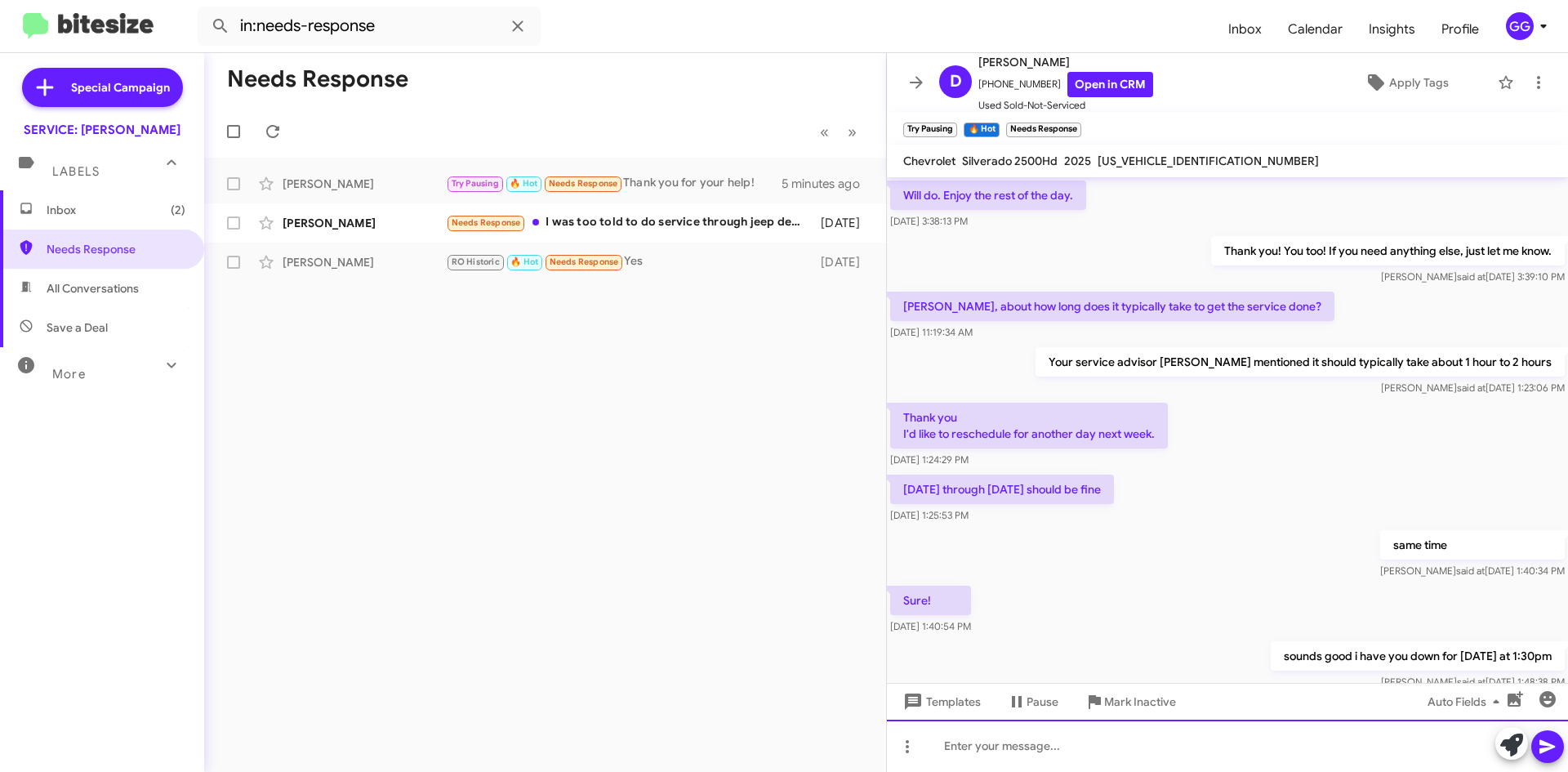
scroll to position [1473, 0]
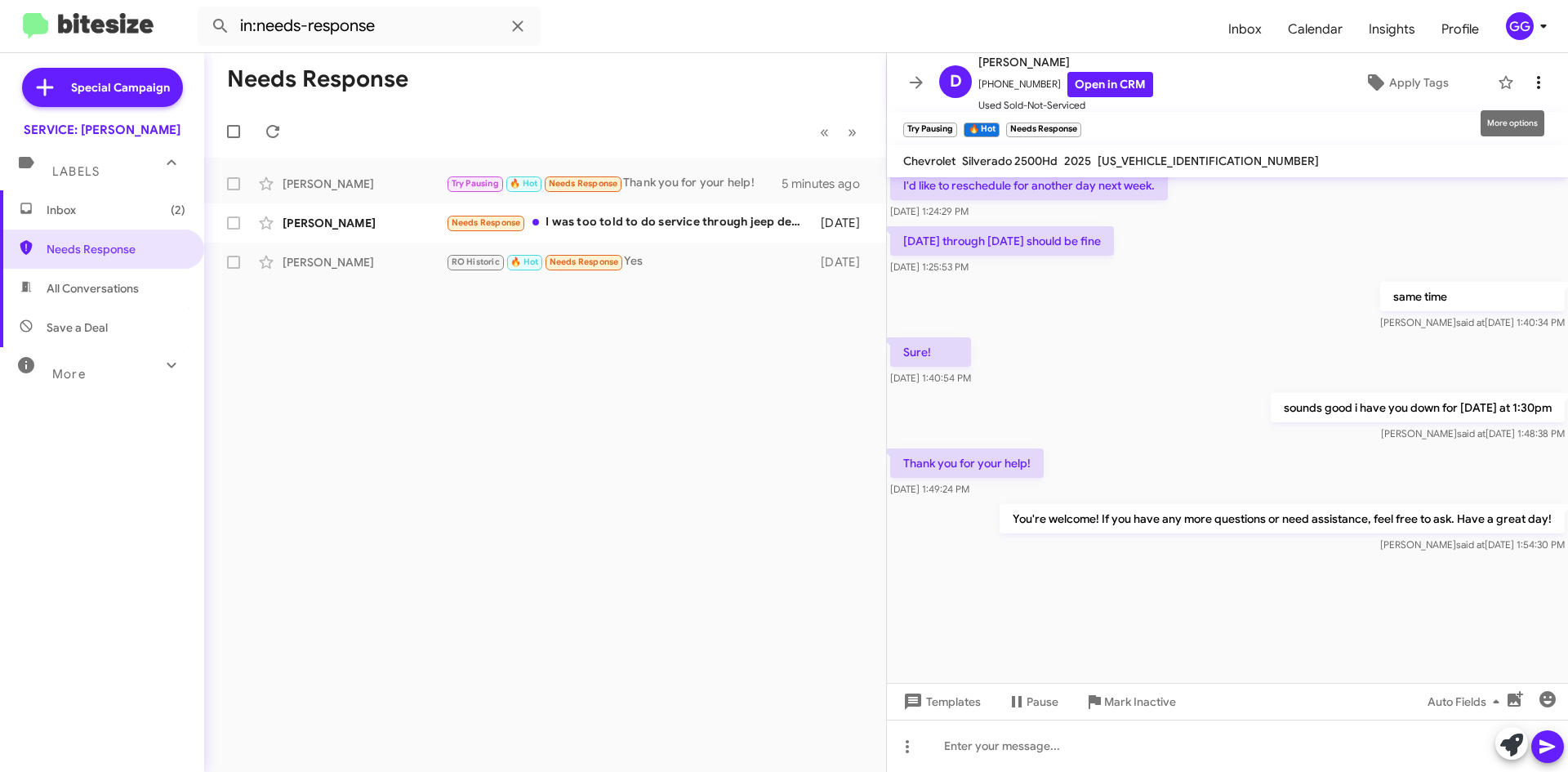
click at [1532, 86] on icon at bounding box center [1539, 83] width 20 height 20
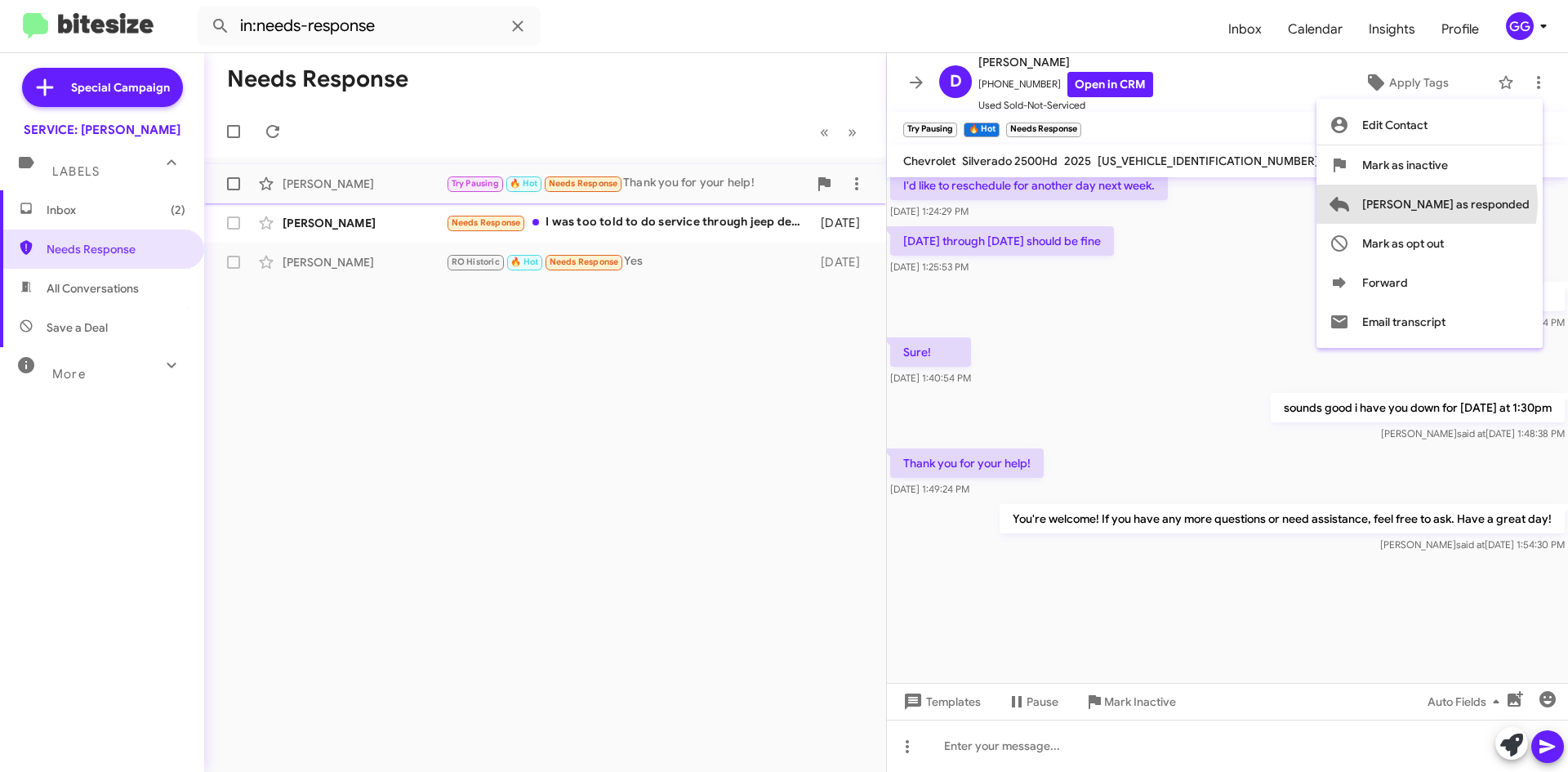
click at [1492, 203] on span "Mark as responded" at bounding box center [1445, 204] width 167 height 39
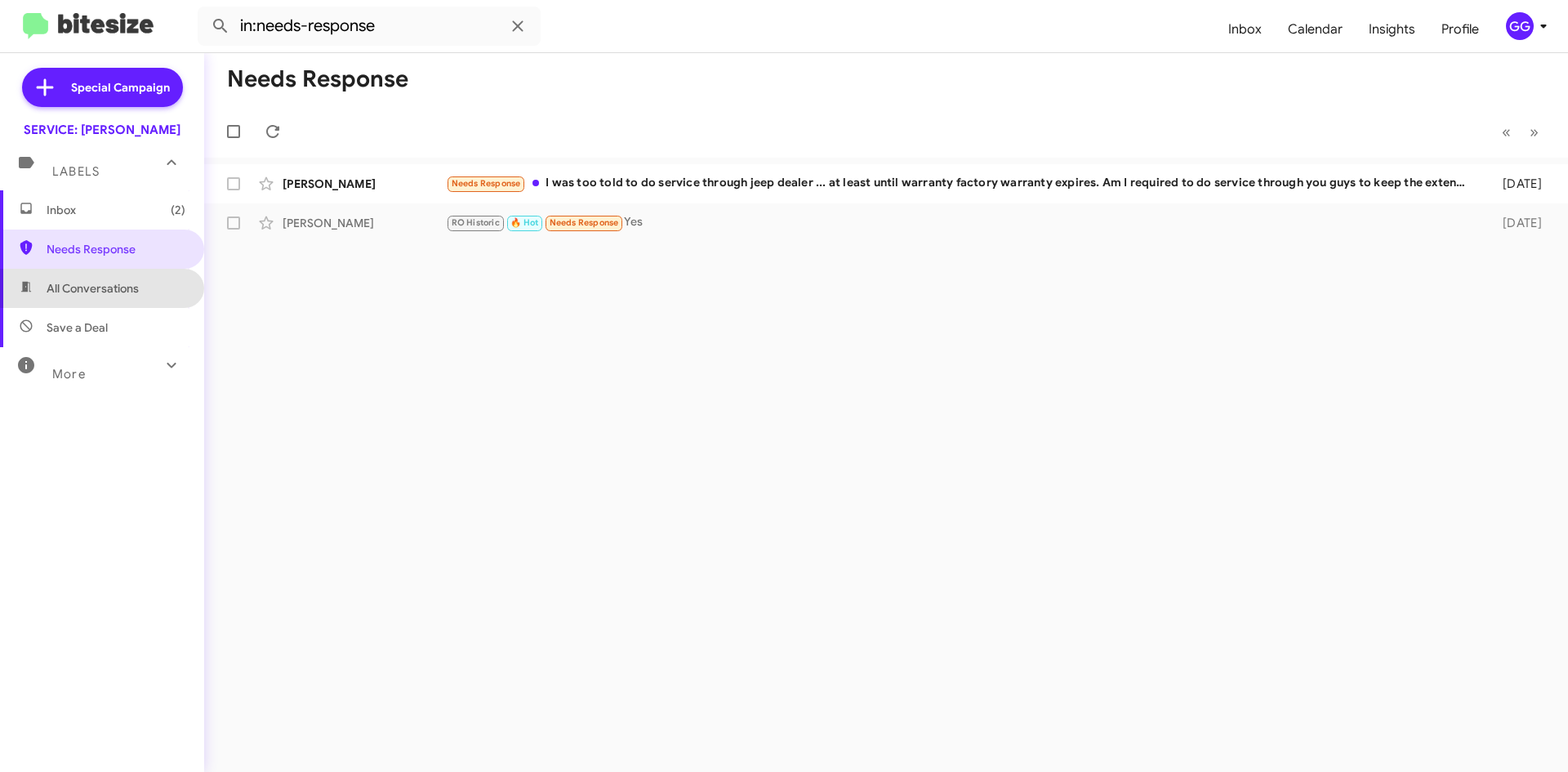
click at [115, 281] on span "All Conversations" at bounding box center [92, 288] width 92 height 16
type input "in:all-conversations"
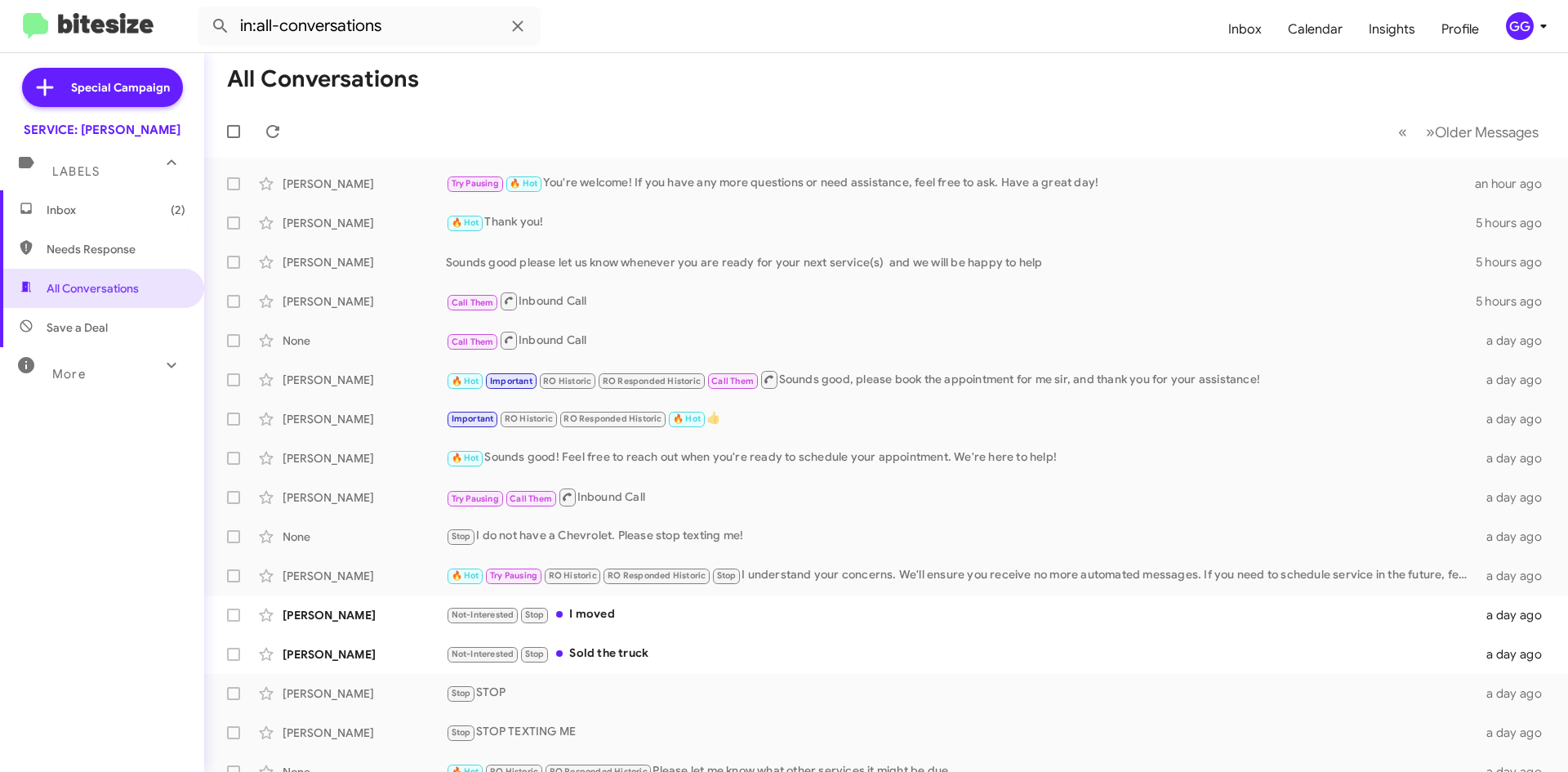
click at [101, 204] on span "Inbox (2)" at bounding box center [116, 210] width 139 height 16
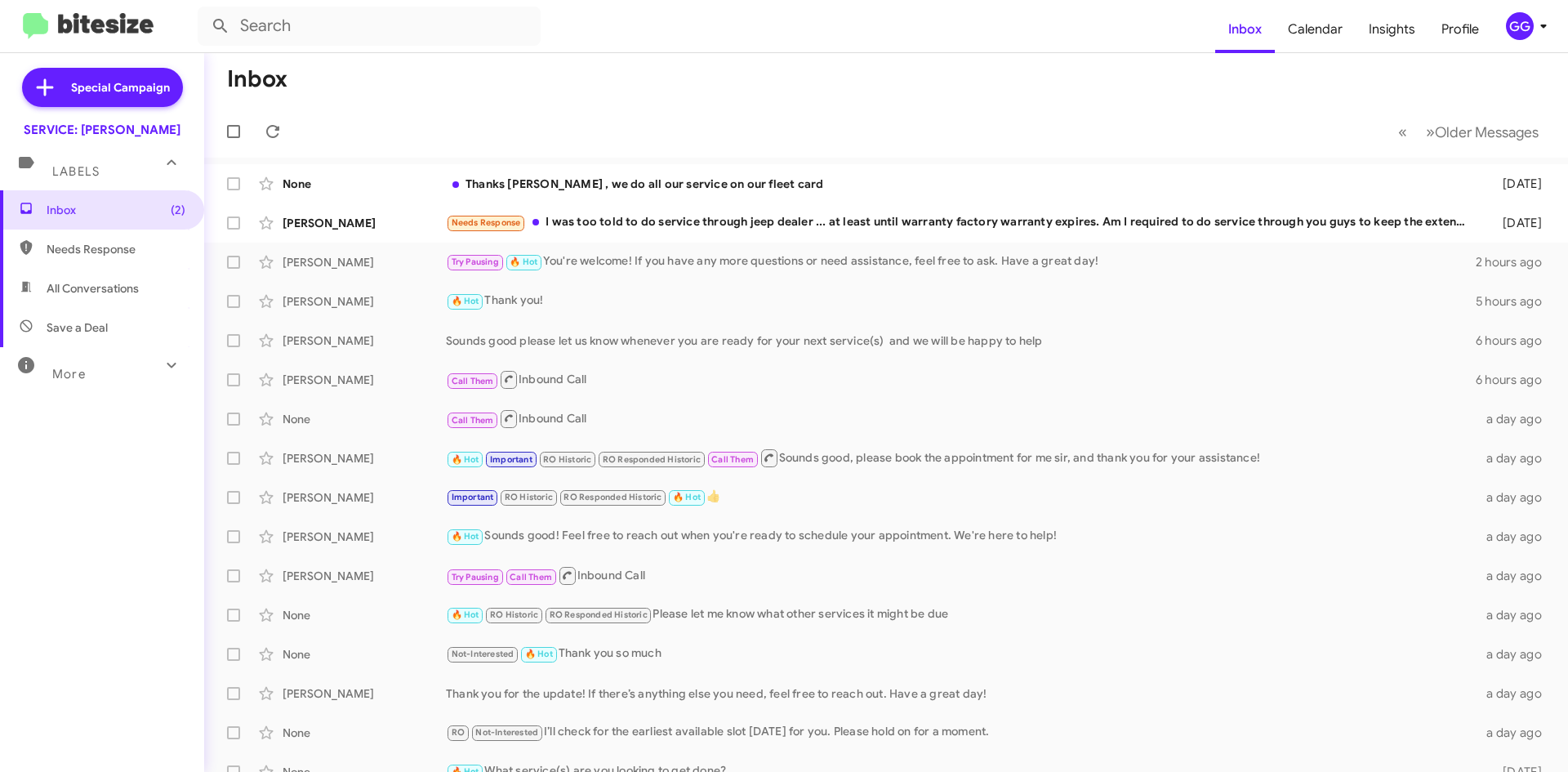
click at [91, 241] on span "Needs Response" at bounding box center [116, 249] width 139 height 16
type input "in:needs-response"
